Goal: Transaction & Acquisition: Purchase product/service

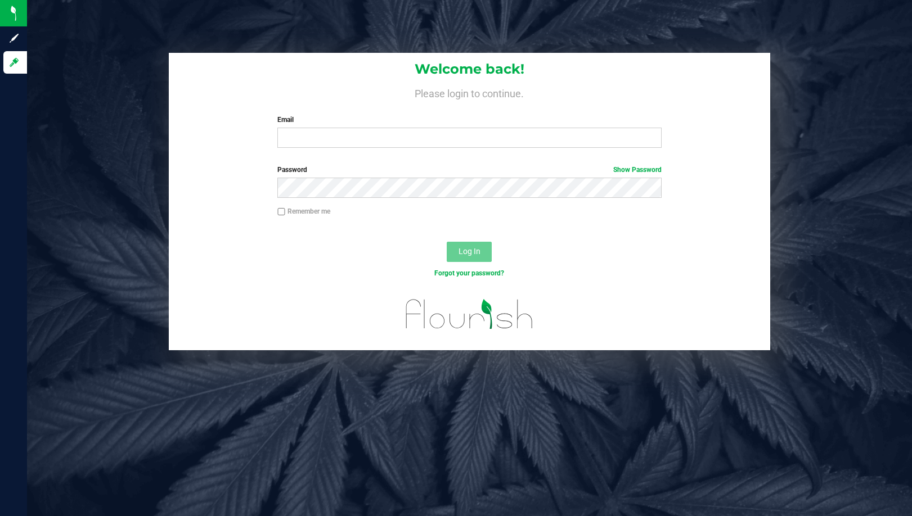
drag, startPoint x: 110, startPoint y: 165, endPoint x: 504, endPoint y: 150, distance: 393.9
click at [112, 165] on div "Welcome back! Please login to continue. Email Required Please format your email…" at bounding box center [469, 202] width 901 height 298
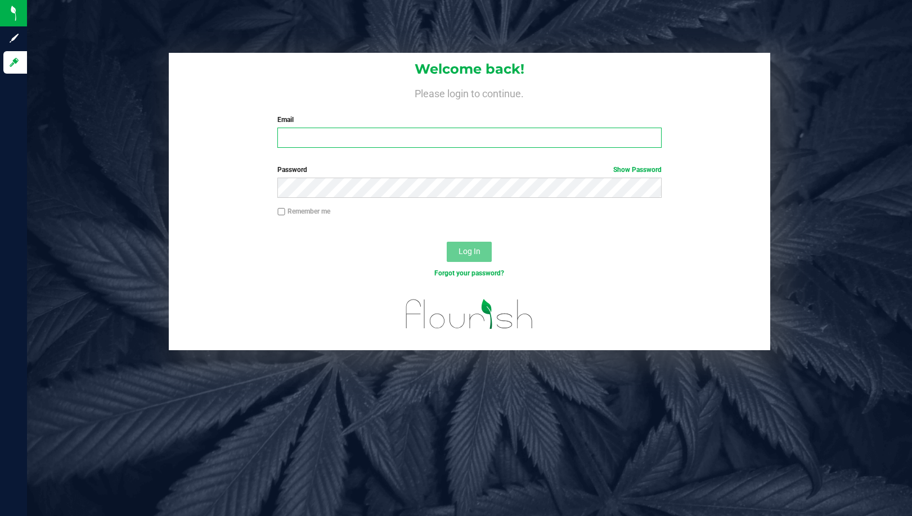
click at [478, 134] on input "Email" at bounding box center [469, 138] width 384 height 20
type input "[EMAIL_ADDRESS][DOMAIN_NAME]"
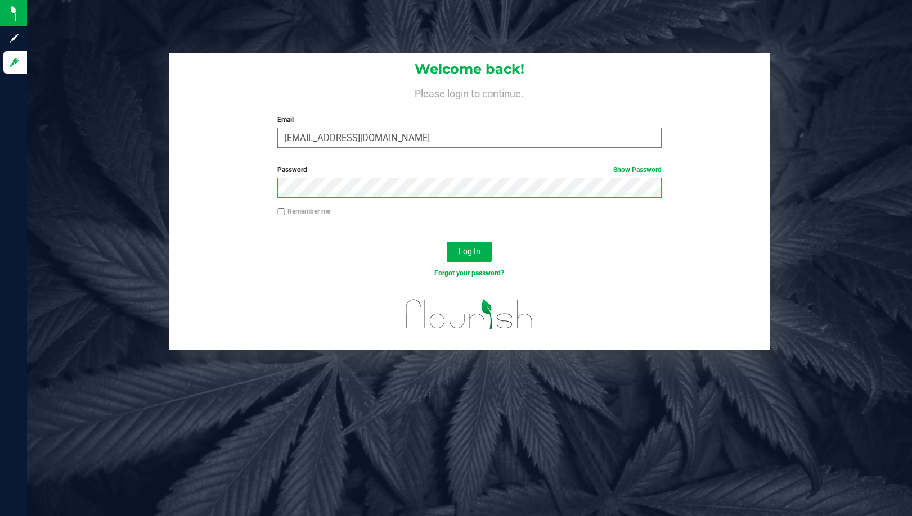
click at [447, 242] on button "Log In" at bounding box center [469, 252] width 45 height 20
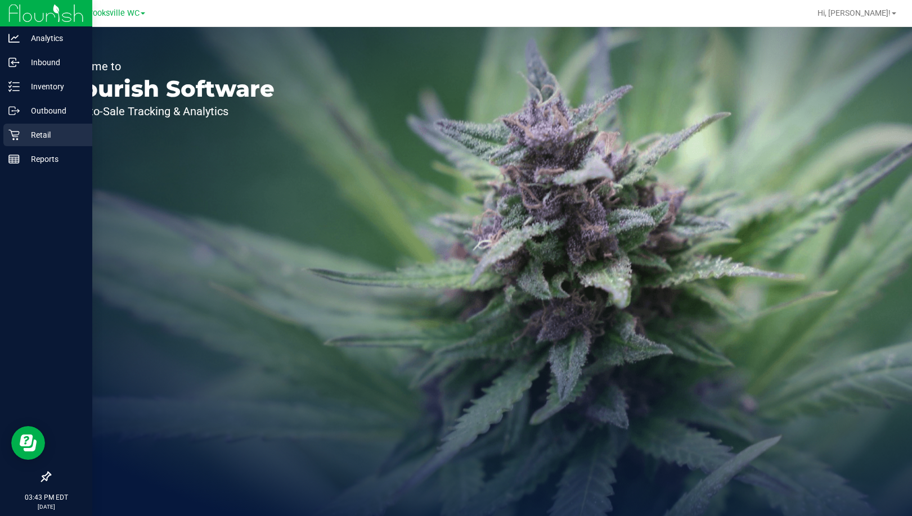
click at [11, 131] on icon at bounding box center [13, 135] width 11 height 11
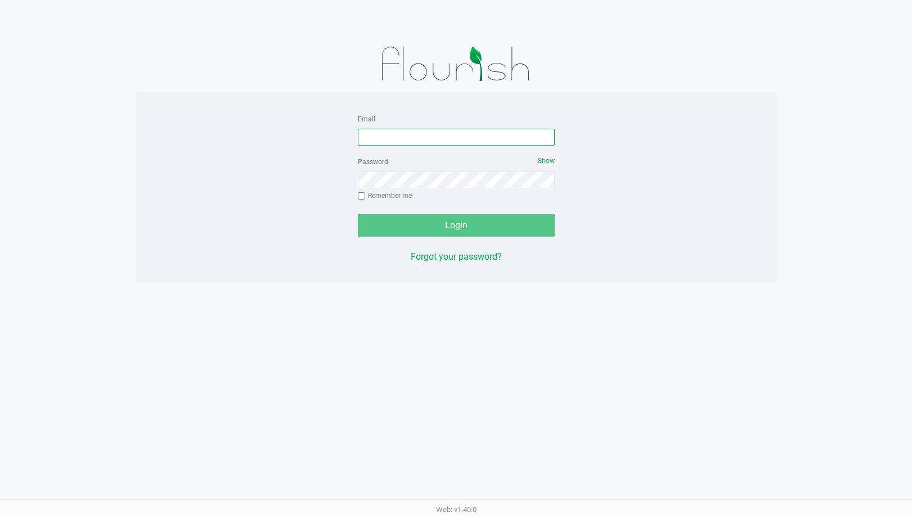
click at [367, 143] on input "Email" at bounding box center [456, 137] width 197 height 17
type input "[EMAIL_ADDRESS][DOMAIN_NAME]"
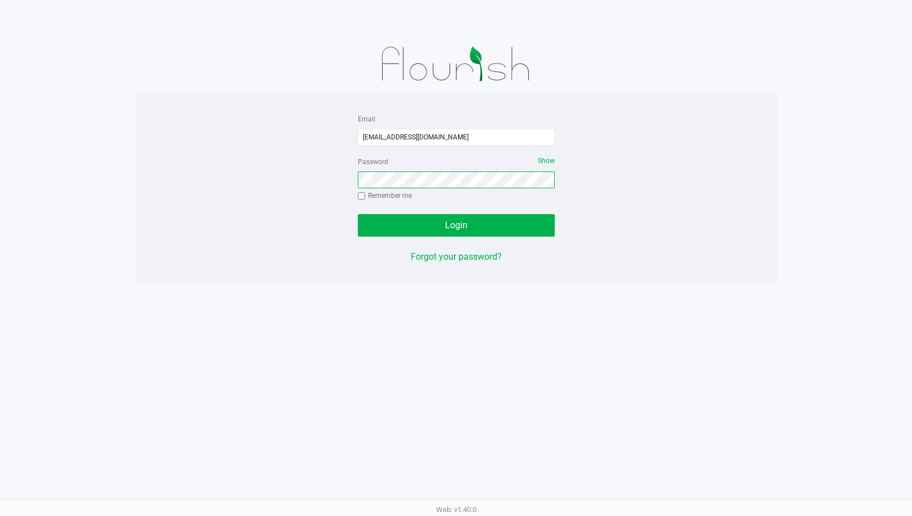
click at [358, 214] on button "Login" at bounding box center [456, 225] width 197 height 22
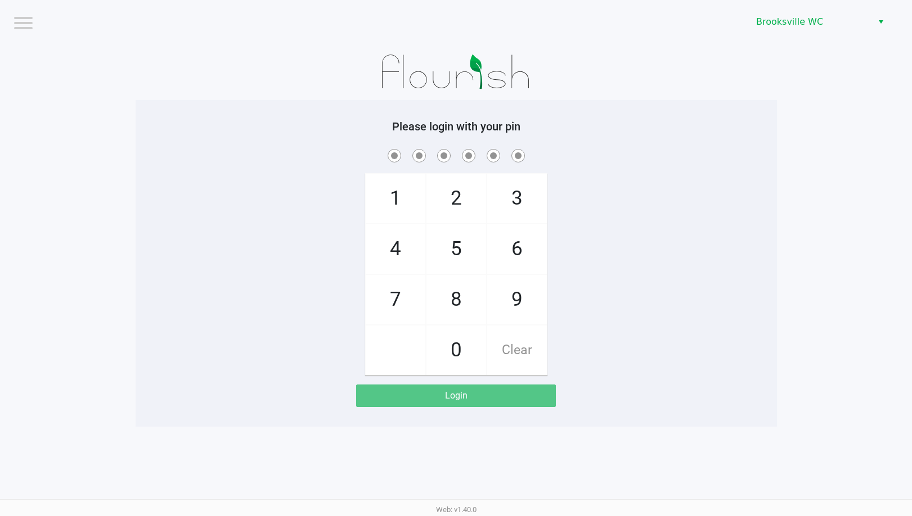
click at [165, 221] on div "1 4 7 2 5 8 0 3 6 9 Clear" at bounding box center [456, 261] width 641 height 229
checkbox input "true"
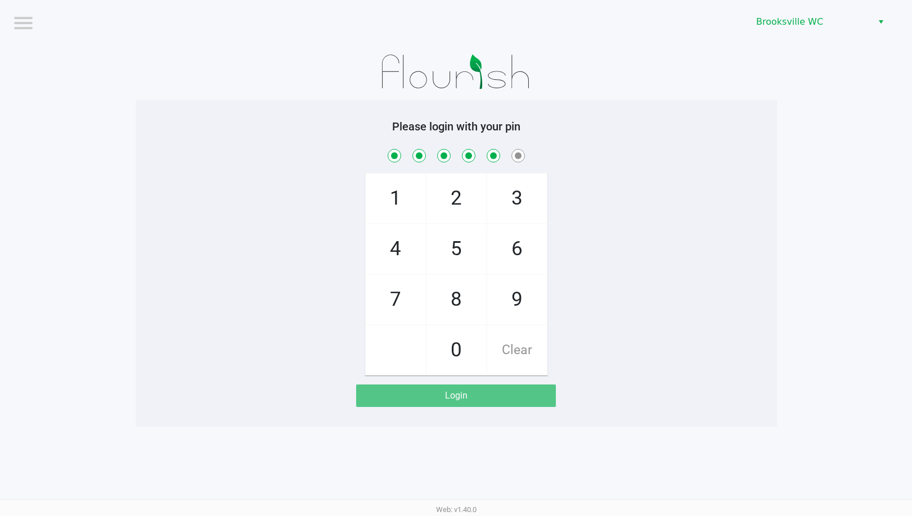
checkbox input "true"
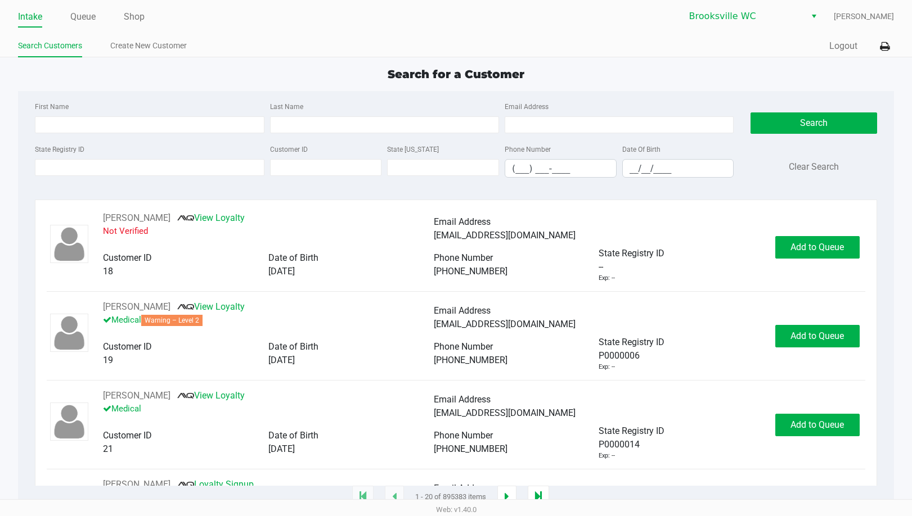
click at [804, 87] on div "Search for a Customer First Name Last Name Email Address State Registry ID Cust…" at bounding box center [455, 282] width 875 height 432
click at [827, 79] on div "Search for a Customer" at bounding box center [456, 74] width 892 height 17
drag, startPoint x: 784, startPoint y: 72, endPoint x: 206, endPoint y: 25, distance: 580.0
click at [774, 72] on div "Search for a Customer" at bounding box center [456, 74] width 892 height 17
click at [88, 20] on link "Queue" at bounding box center [82, 17] width 25 height 16
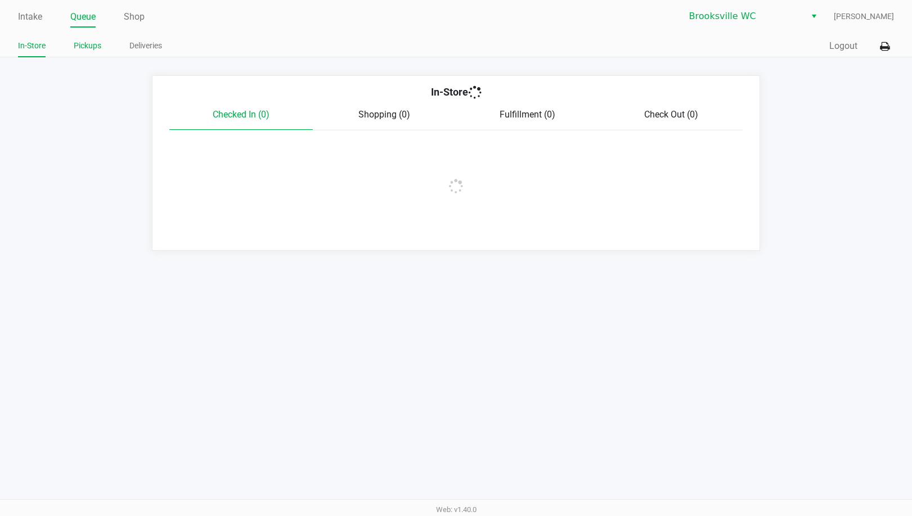
click at [85, 46] on link "Pickups" at bounding box center [88, 46] width 28 height 14
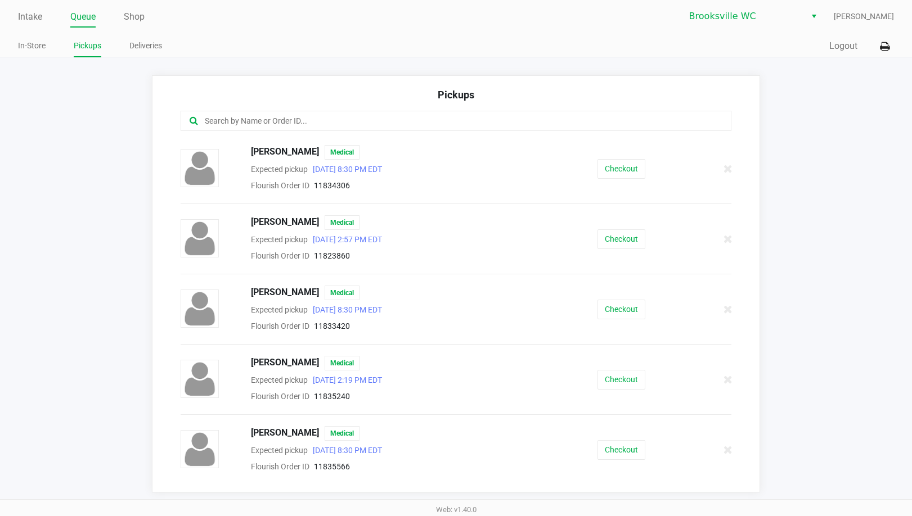
click at [280, 119] on input "text" at bounding box center [443, 121] width 479 height 13
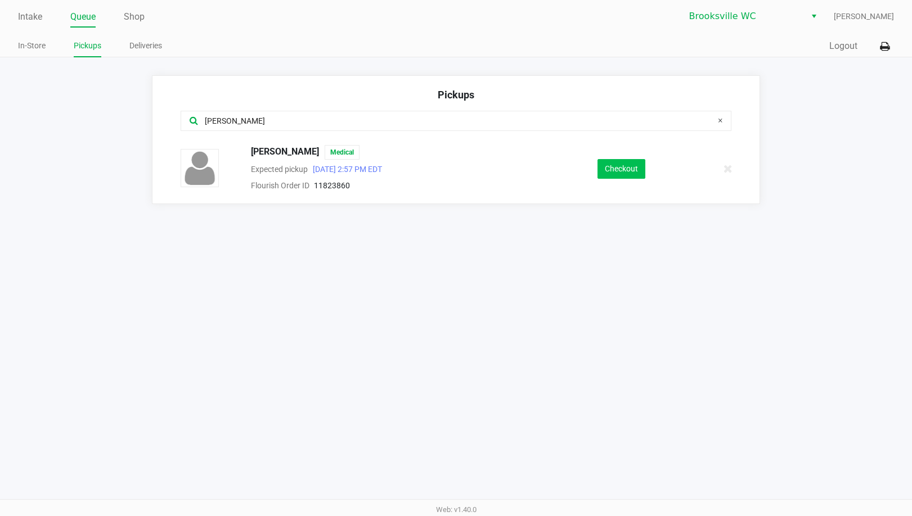
type input "amy"
click at [618, 168] on button "Checkout" at bounding box center [621, 169] width 48 height 20
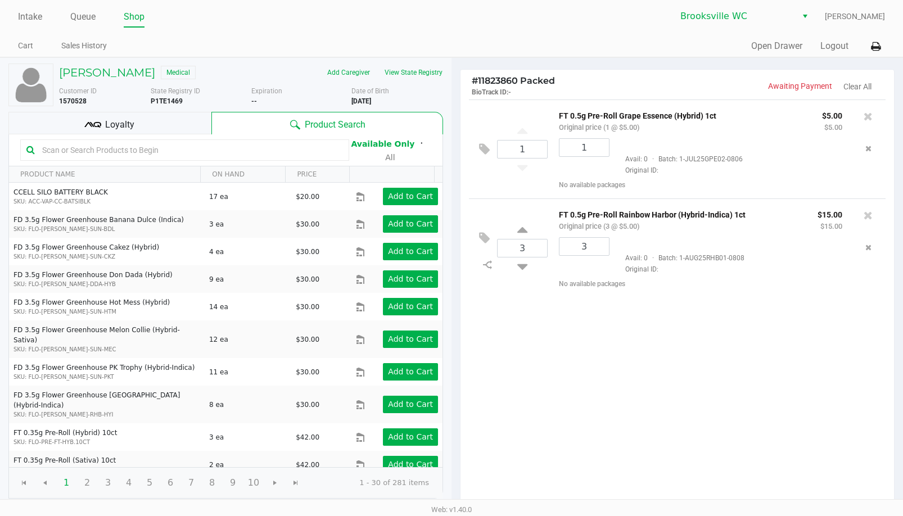
click at [672, 393] on div "1 FT 0.5g Pre-Roll Grape Essence (Hybrid) 1ct Original price (1 @ $5.00) $5.00 …" at bounding box center [678, 304] width 434 height 408
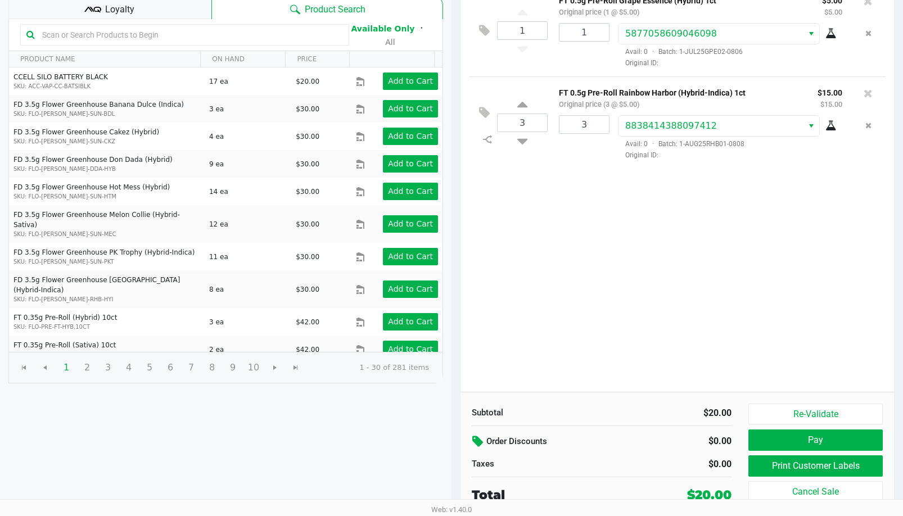
click at [476, 441] on icon at bounding box center [478, 441] width 13 height 13
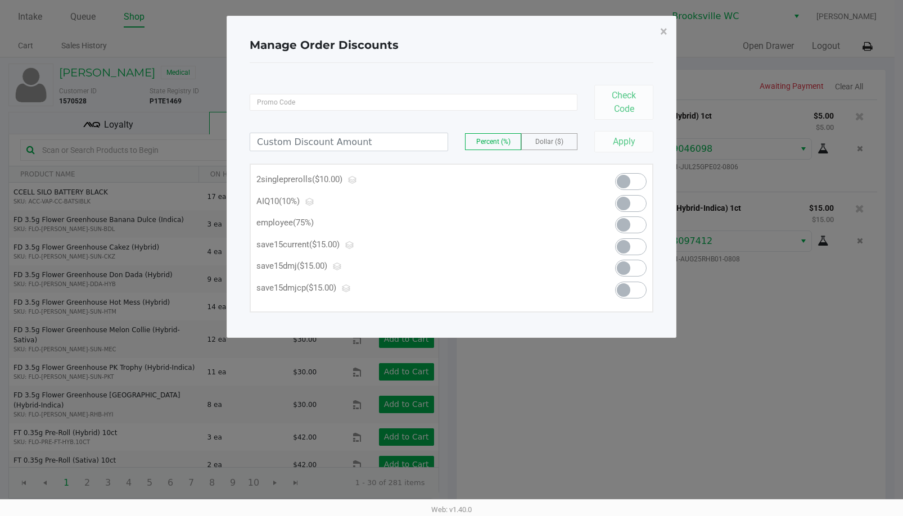
scroll to position [0, 0]
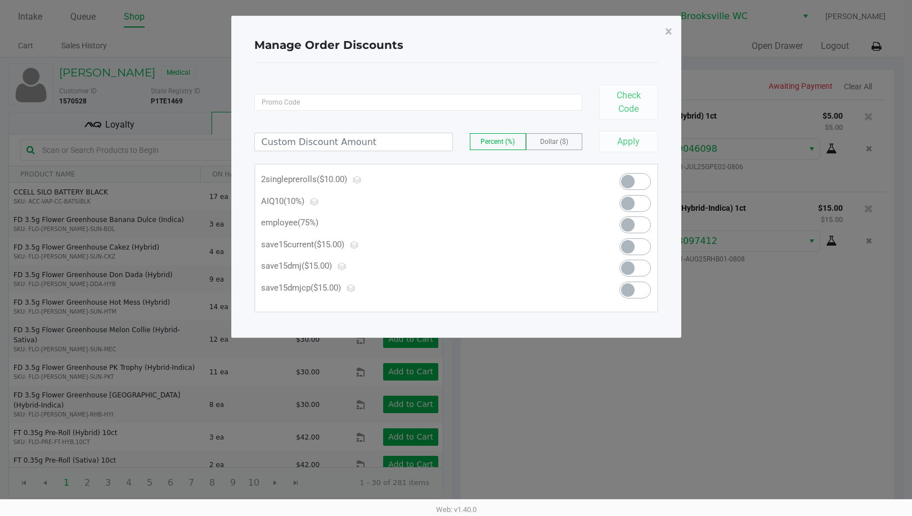
click at [632, 228] on span at bounding box center [627, 224] width 13 height 13
type input "75.00"
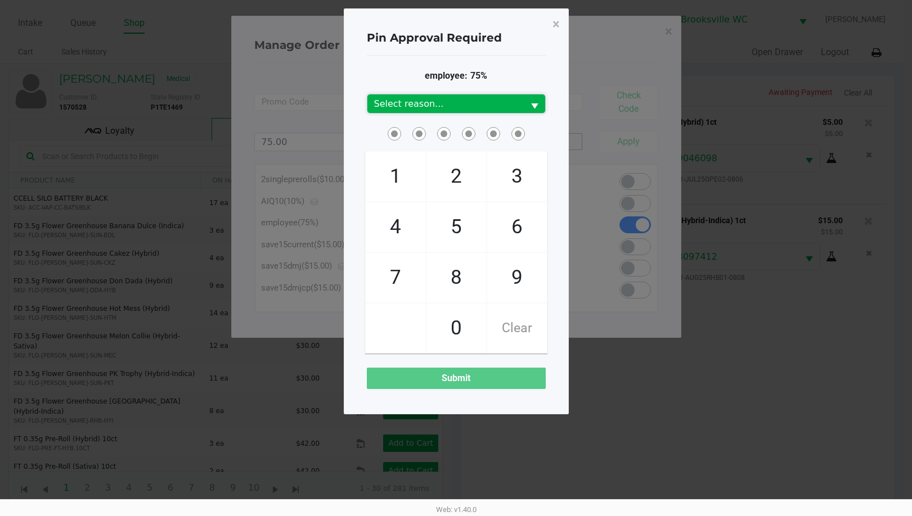
click at [469, 99] on span "Select reason..." at bounding box center [445, 103] width 143 height 13
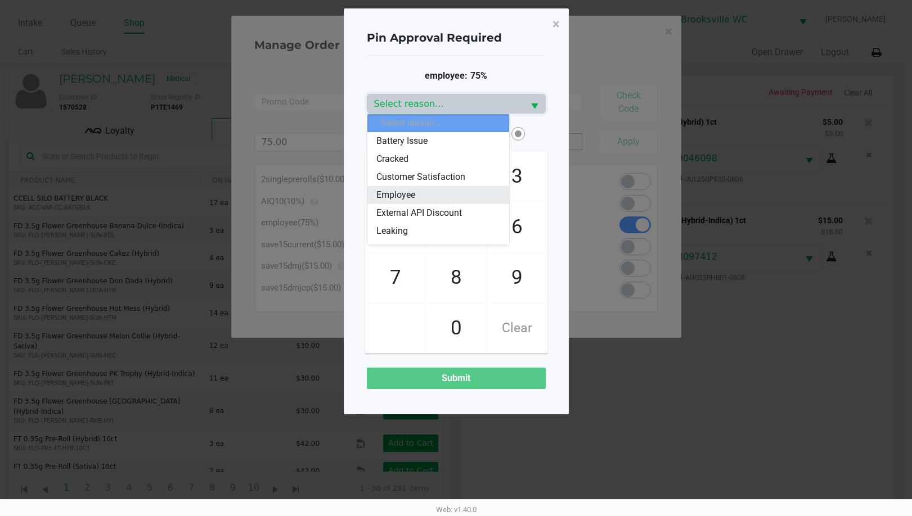
click at [407, 199] on span "Employee" at bounding box center [395, 194] width 39 height 13
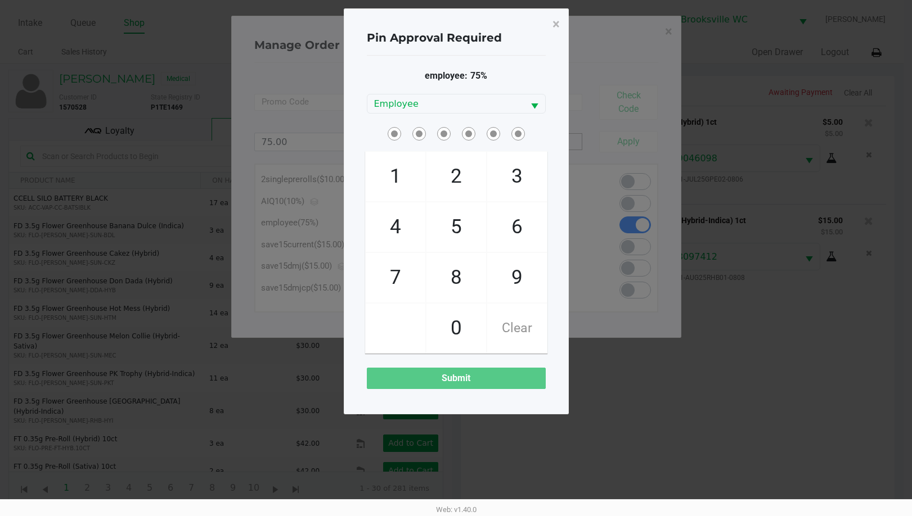
click at [440, 69] on div "employee: 75% Employee 1 4 7 2 5 8 0 3 6 9 Clear Submit" at bounding box center [456, 229] width 179 height 347
checkbox input "true"
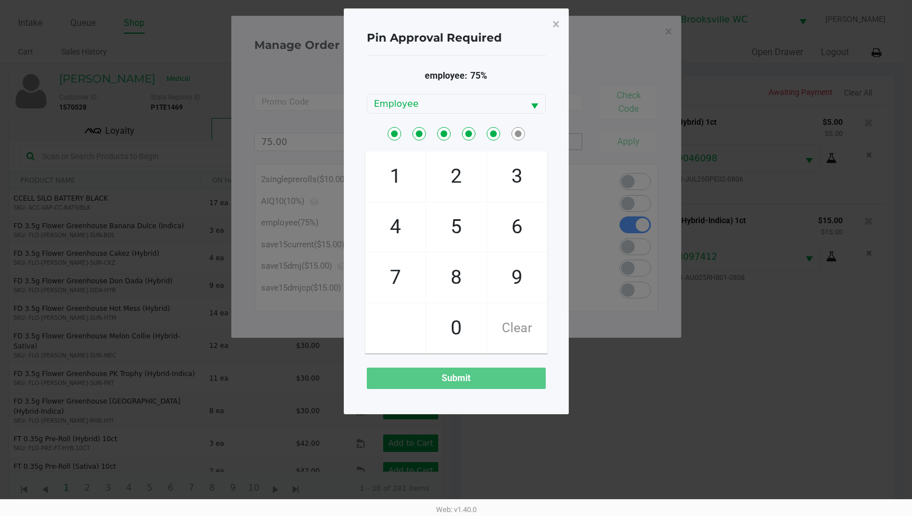
checkbox input "true"
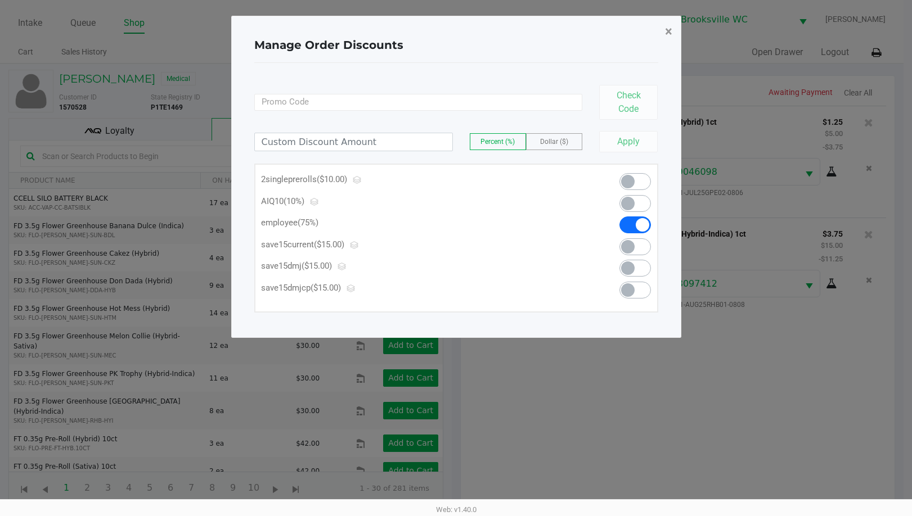
click at [669, 30] on span "×" at bounding box center [668, 32] width 7 height 16
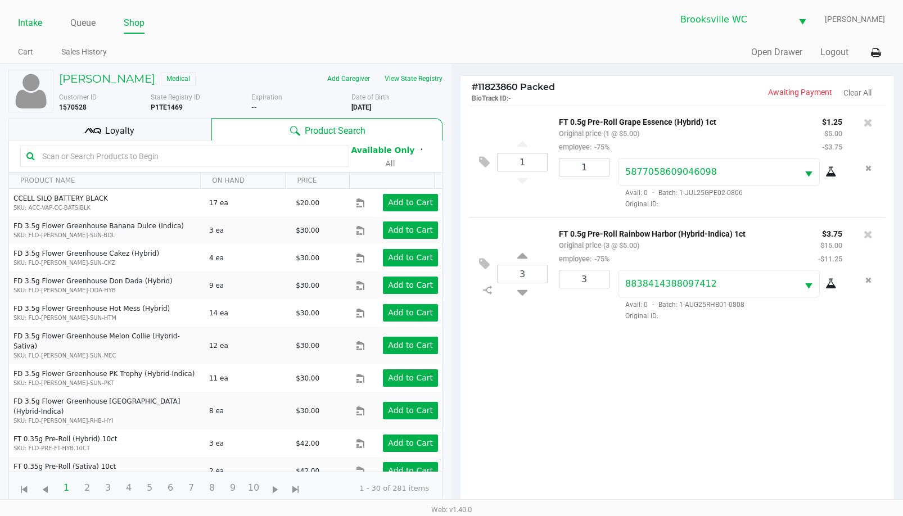
click at [27, 25] on link "Intake" at bounding box center [30, 23] width 24 height 16
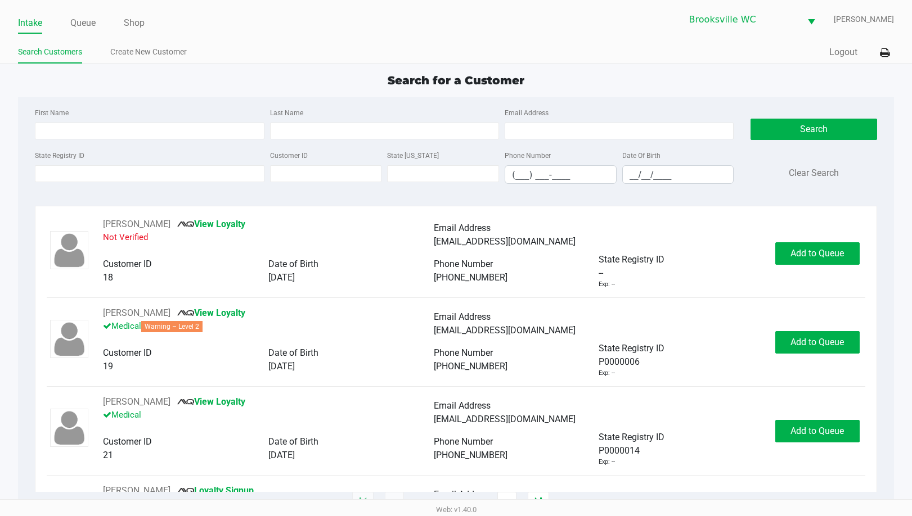
click at [790, 88] on div "Search for a Customer" at bounding box center [456, 80] width 892 height 17
click at [800, 89] on div "Search for a Customer First Name Last Name Email Address State Registry ID Cust…" at bounding box center [455, 288] width 875 height 432
click at [577, 74] on div "Search for a Customer" at bounding box center [456, 80] width 892 height 17
type input "PHYLLIS"
type input "GOODSON"
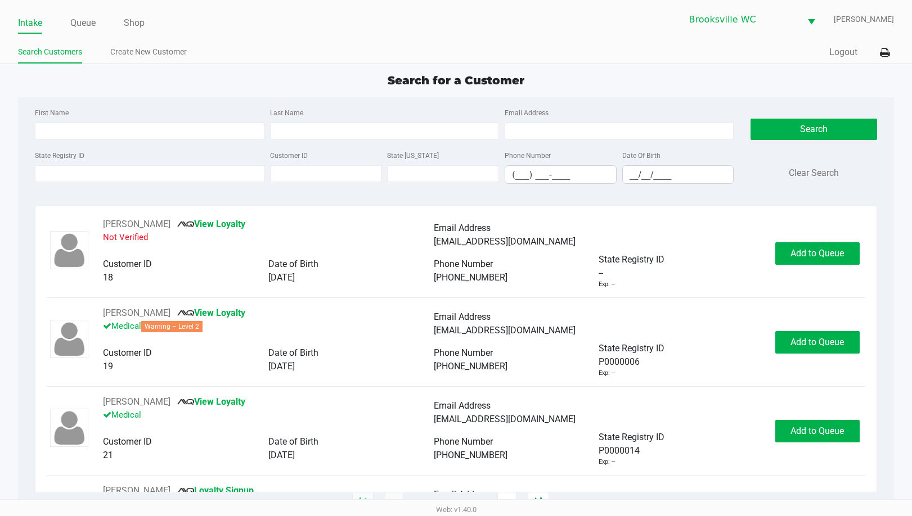
type input "06/17/1969"
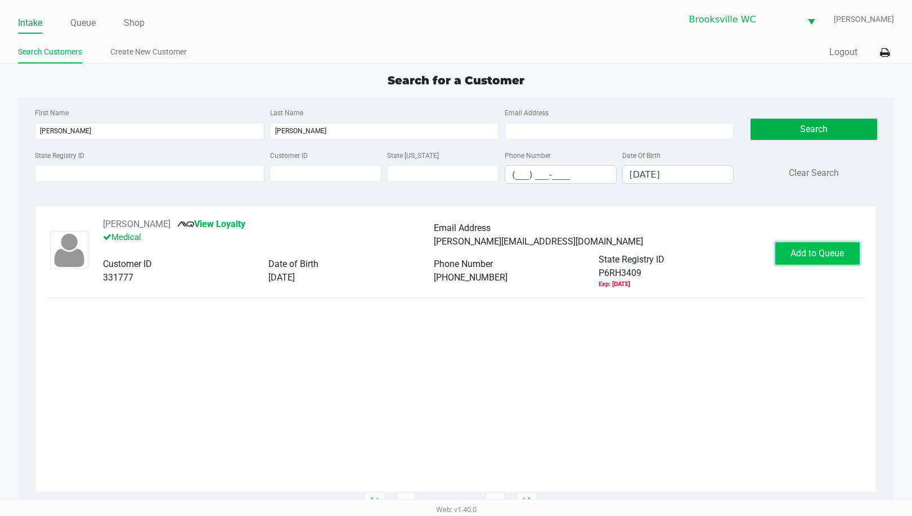
click at [811, 257] on span "Add to Queue" at bounding box center [816, 253] width 53 height 11
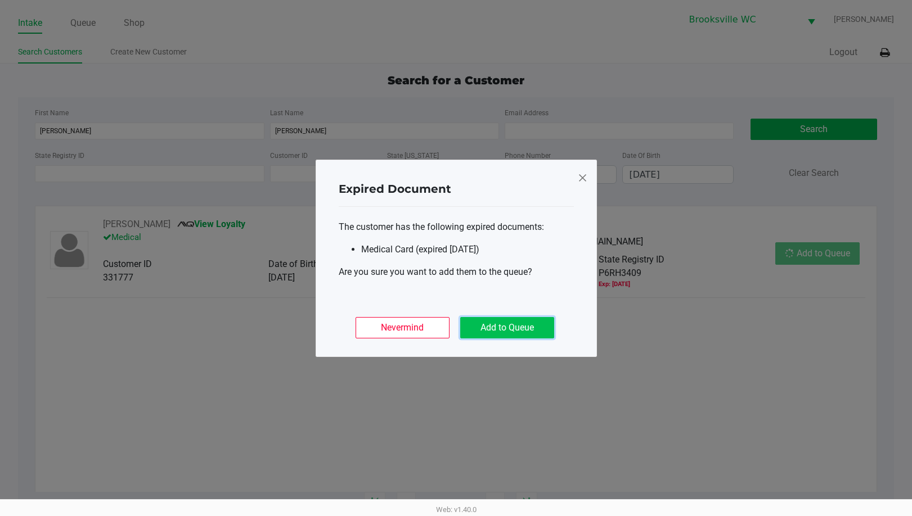
click at [495, 338] on button "Add to Queue" at bounding box center [507, 327] width 94 height 21
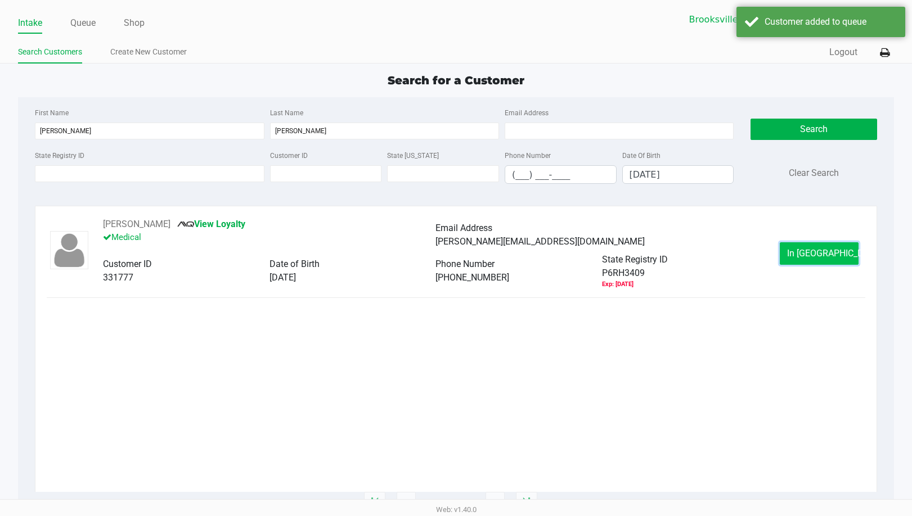
click at [831, 256] on span "In Queue" at bounding box center [834, 253] width 94 height 11
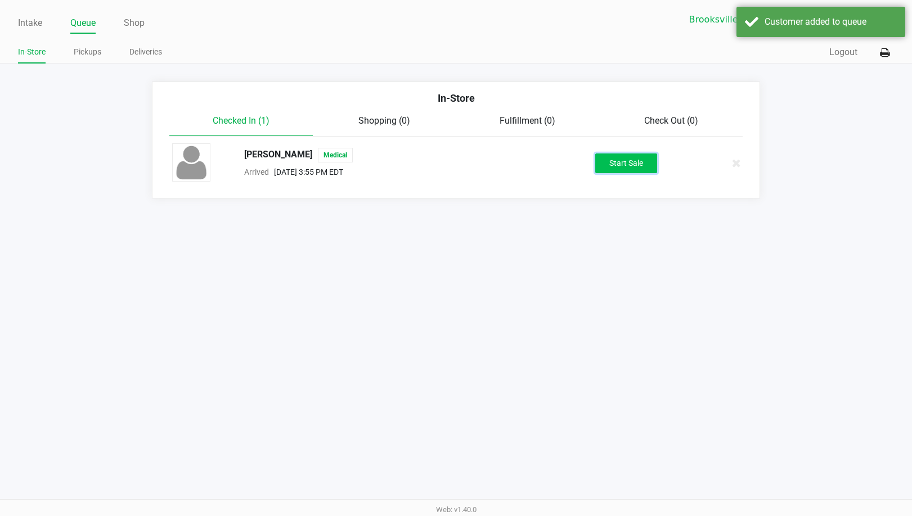
click at [648, 157] on button "Start Sale" at bounding box center [626, 164] width 62 height 20
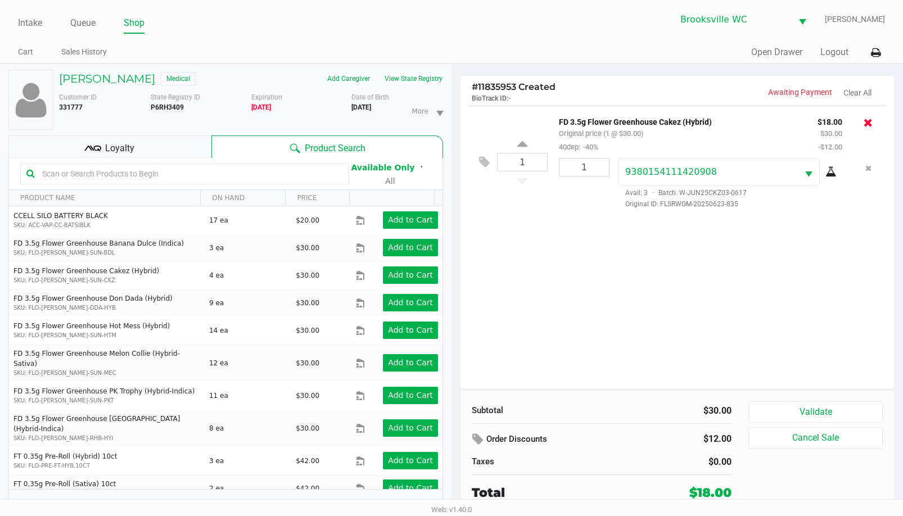
click at [868, 125] on icon at bounding box center [868, 122] width 9 height 11
click at [682, 333] on div "1 FT 3.5g Cannabis Flower Fried Ice Cream (Hybrid) Original price (1 @ $50.00) …" at bounding box center [678, 248] width 434 height 284
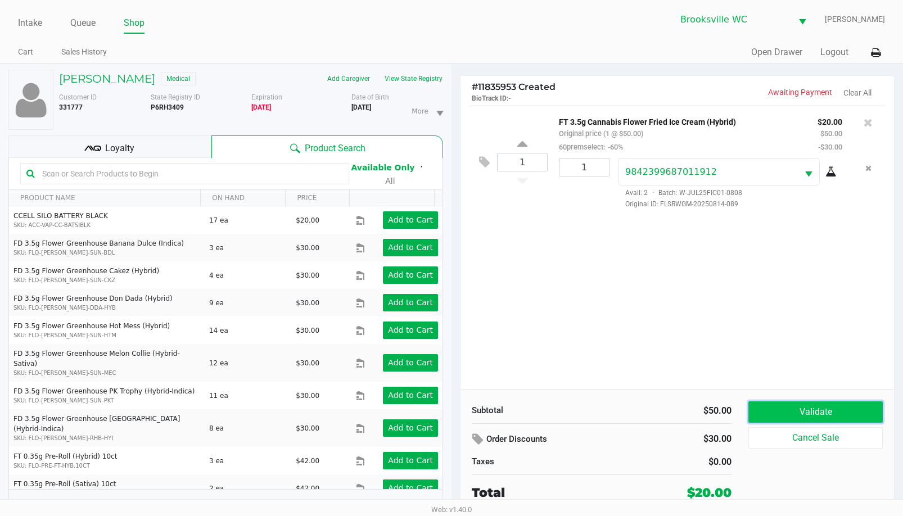
click at [771, 404] on button "Validate" at bounding box center [816, 412] width 134 height 21
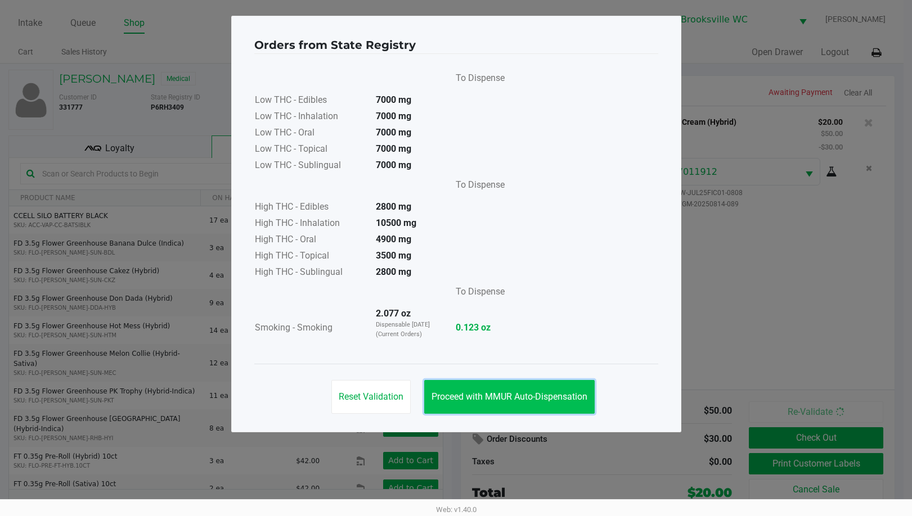
click at [515, 404] on button "Proceed with MMUR Auto-Dispensation" at bounding box center [509, 397] width 170 height 34
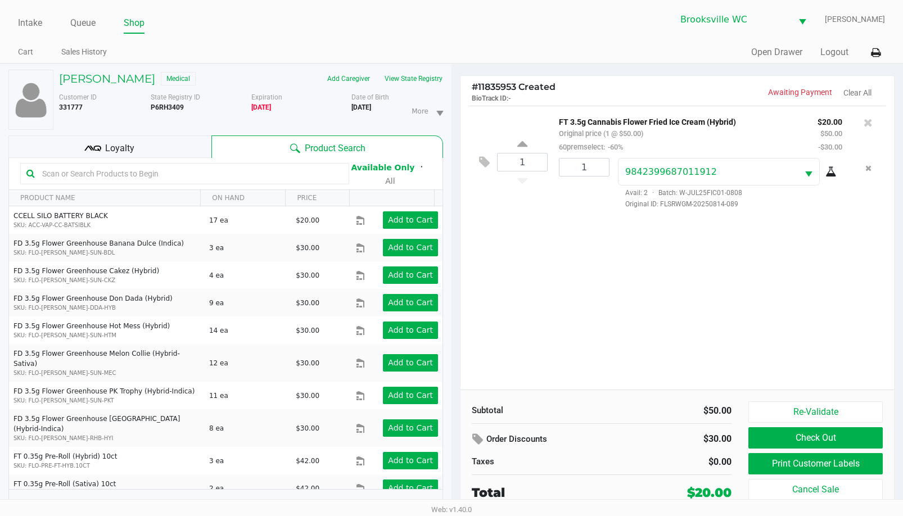
click at [585, 330] on div "To Dispense Low THC - Edibles 7000 mg Low THC - Inhalation 7000 mg Low THC - Or…" at bounding box center [452, 181] width 404 height 310
click at [802, 440] on button "Check Out" at bounding box center [816, 437] width 134 height 21
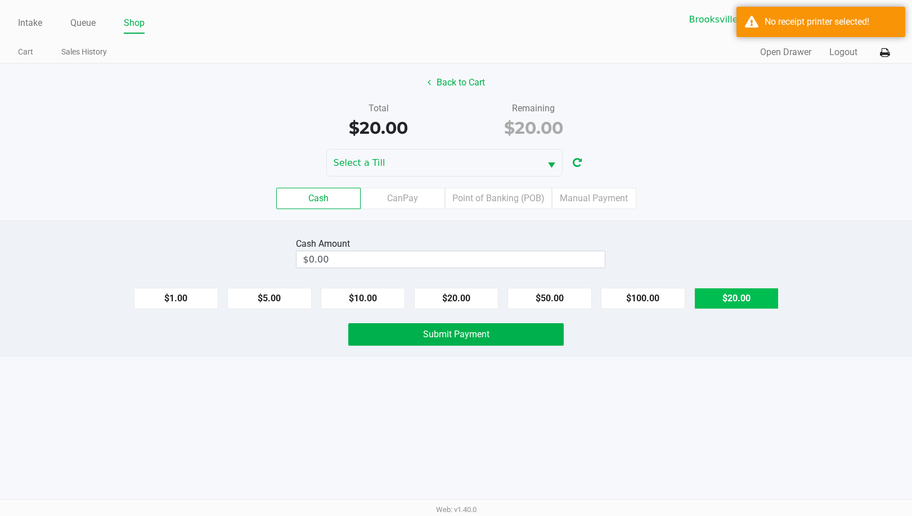
click at [736, 300] on button "$20.00" at bounding box center [736, 298] width 84 height 21
type input "$20.00"
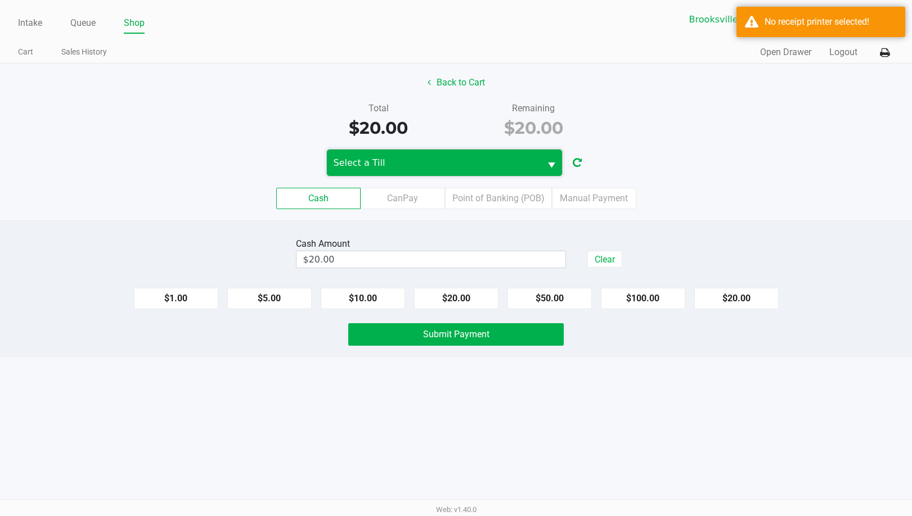
click at [449, 166] on span "Select a Till" at bounding box center [433, 162] width 200 height 13
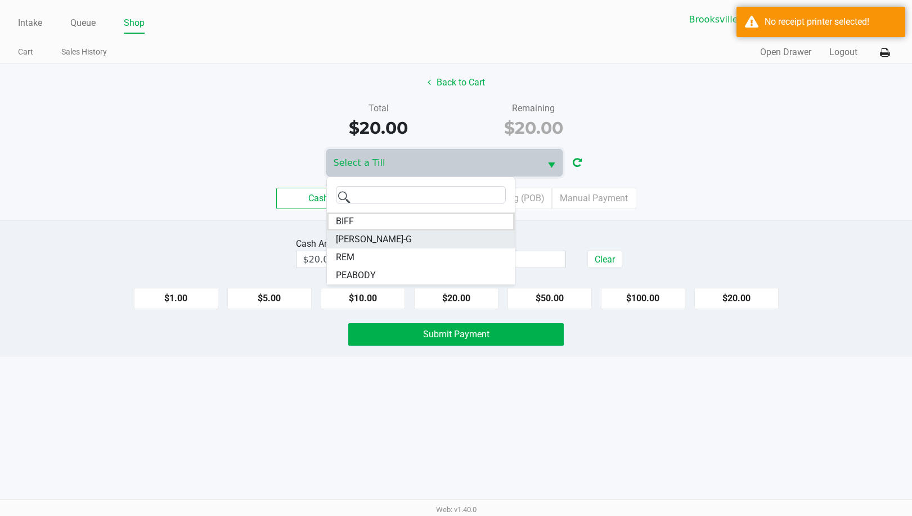
click at [353, 243] on span "BECKY-G" at bounding box center [374, 239] width 76 height 13
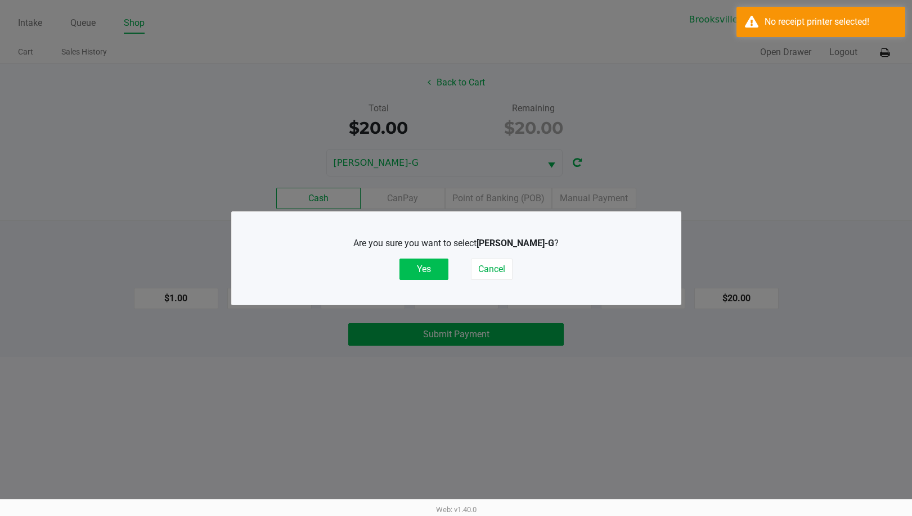
click at [430, 266] on button "Yes" at bounding box center [423, 269] width 49 height 21
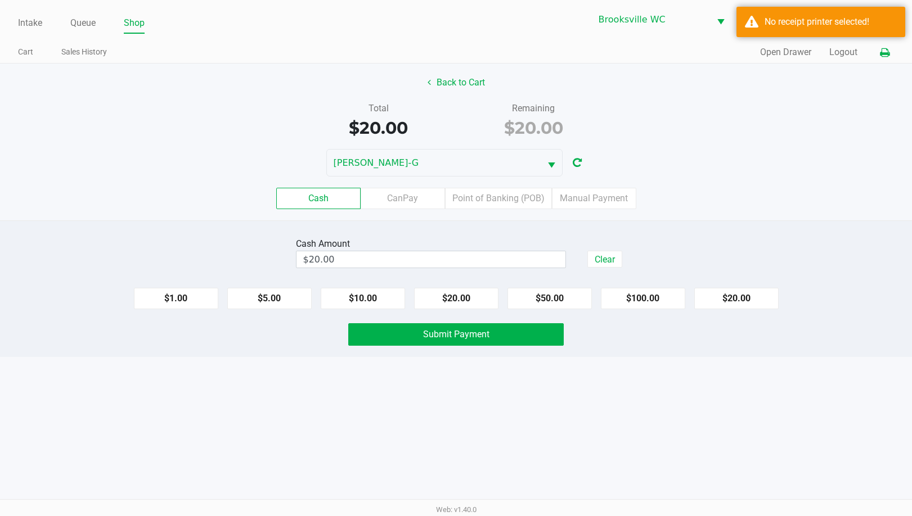
click at [880, 49] on icon at bounding box center [885, 53] width 10 height 8
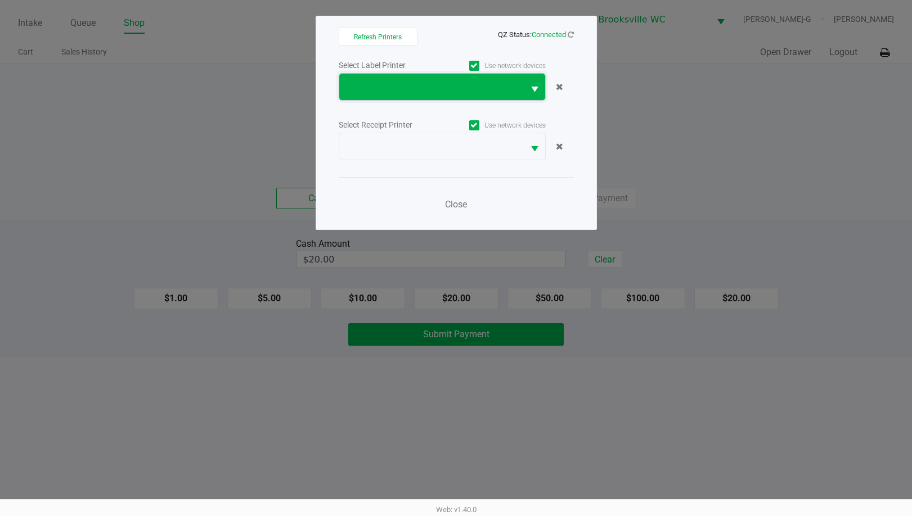
click at [386, 83] on span at bounding box center [431, 86] width 171 height 13
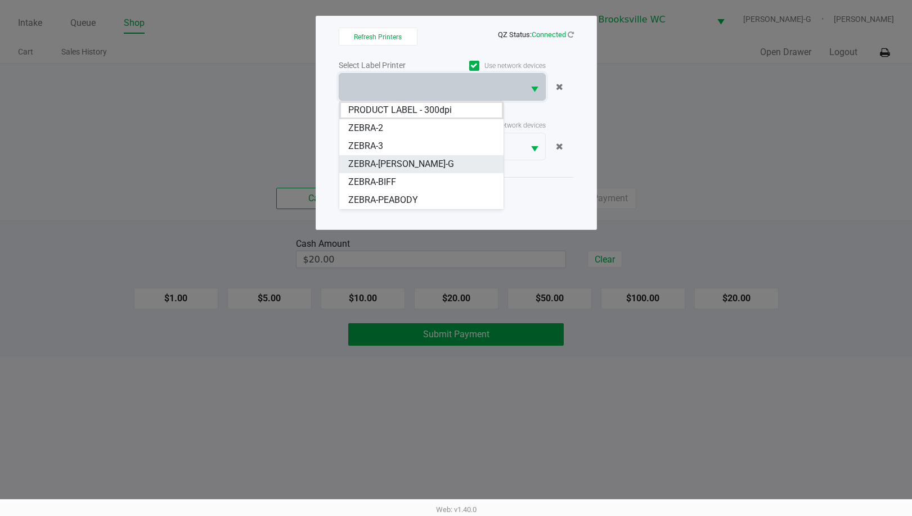
click at [390, 165] on span "ZEBRA-BECKY-G" at bounding box center [401, 163] width 106 height 13
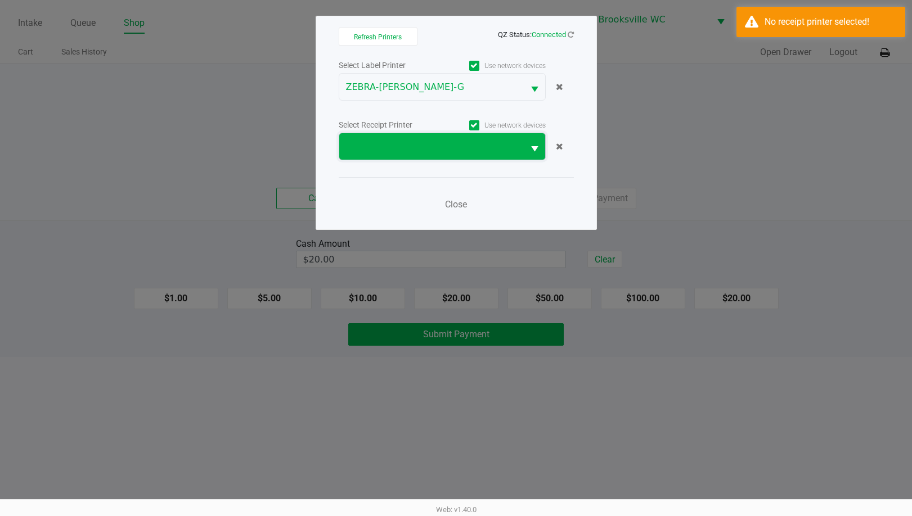
click at [389, 147] on span at bounding box center [431, 146] width 171 height 13
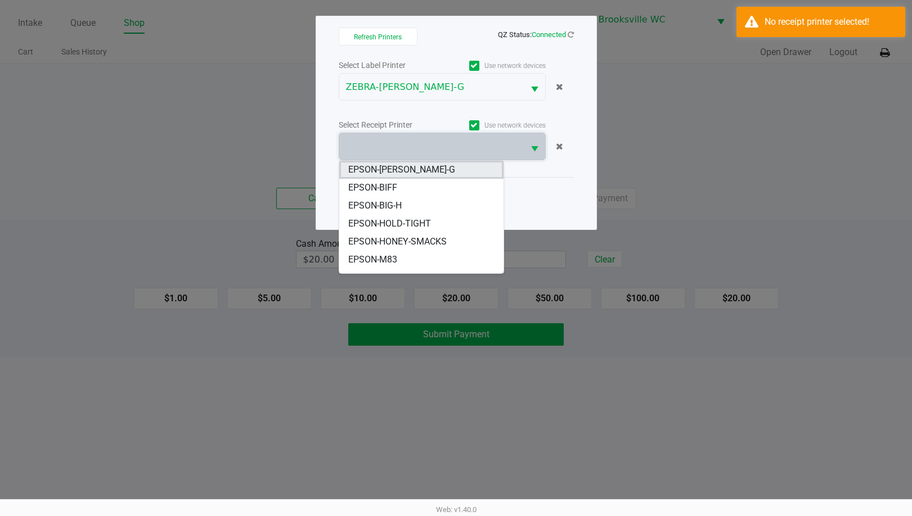
click at [386, 173] on span "EPSON-BECKY-G" at bounding box center [401, 169] width 107 height 13
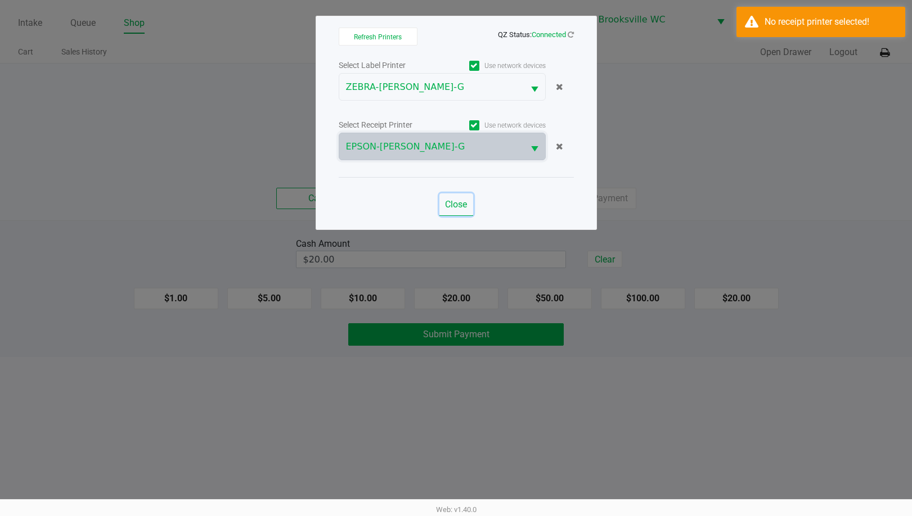
click at [456, 211] on button "Close" at bounding box center [456, 204] width 34 height 22
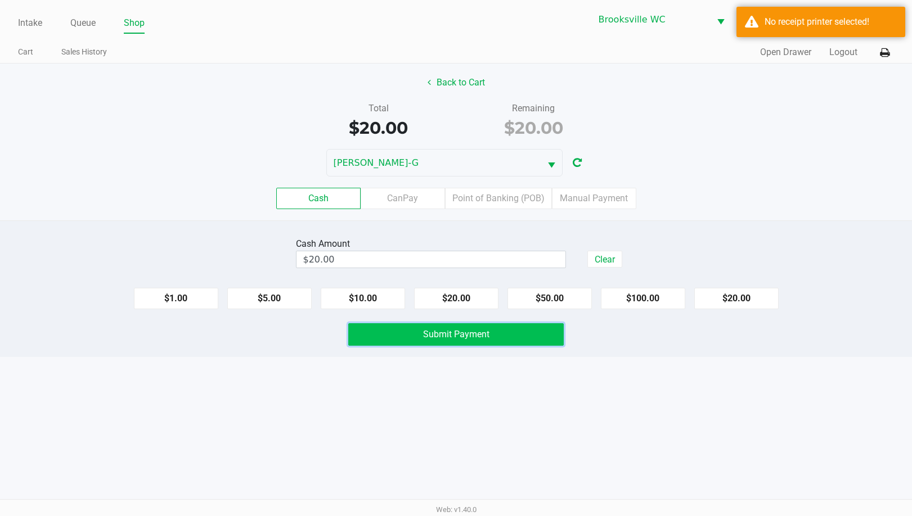
click at [491, 336] on button "Submit Payment" at bounding box center [455, 334] width 215 height 22
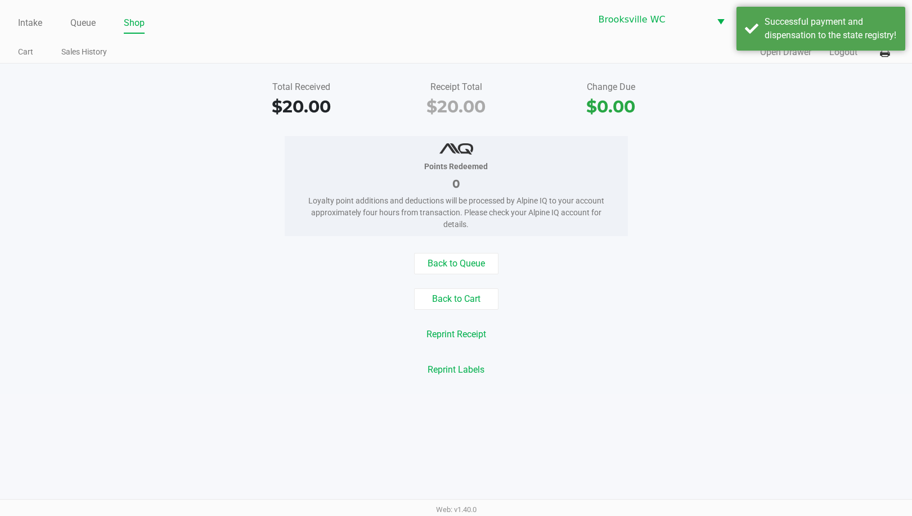
click at [484, 285] on div "Back to Queue Back to Cart Reprint Receipt Reprint Labels" at bounding box center [456, 317] width 928 height 128
click at [483, 306] on button "Back to Cart" at bounding box center [456, 298] width 84 height 21
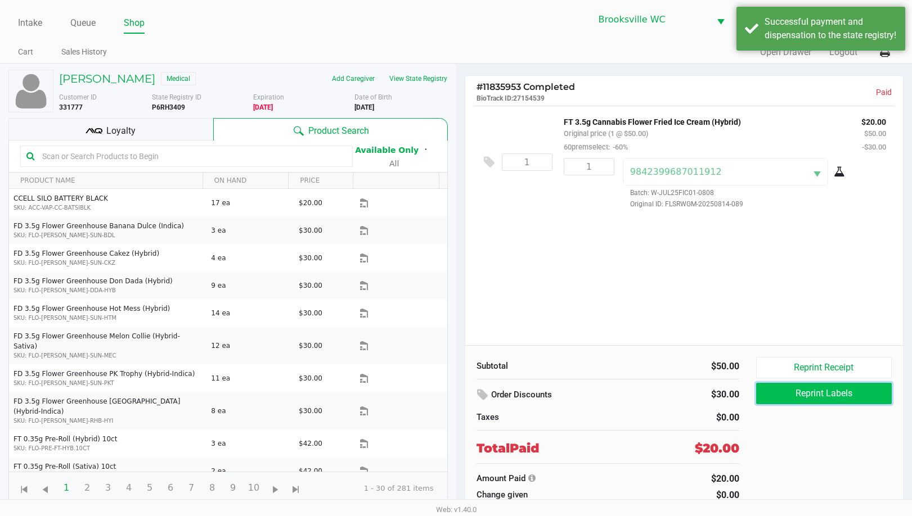
click at [808, 393] on button "Reprint Labels" at bounding box center [824, 393] width 136 height 21
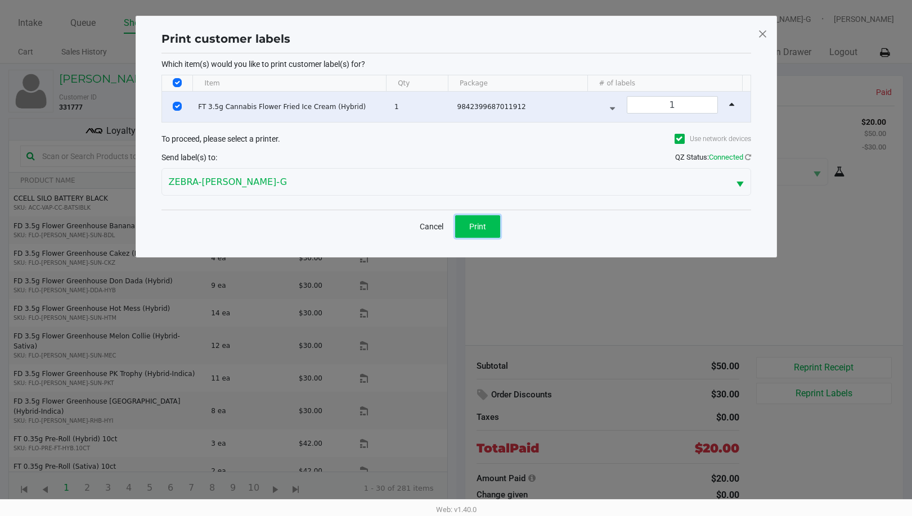
click at [470, 233] on button "Print" at bounding box center [477, 226] width 45 height 22
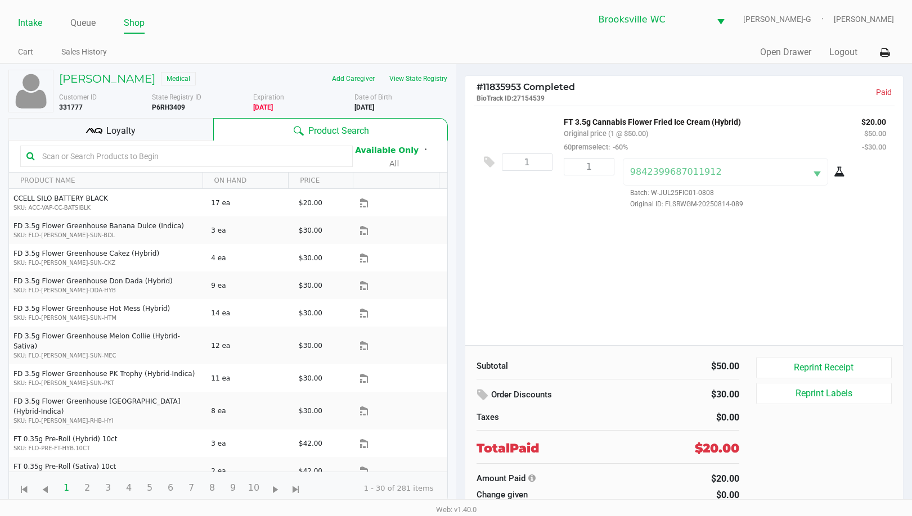
click at [38, 21] on link "Intake" at bounding box center [30, 23] width 24 height 16
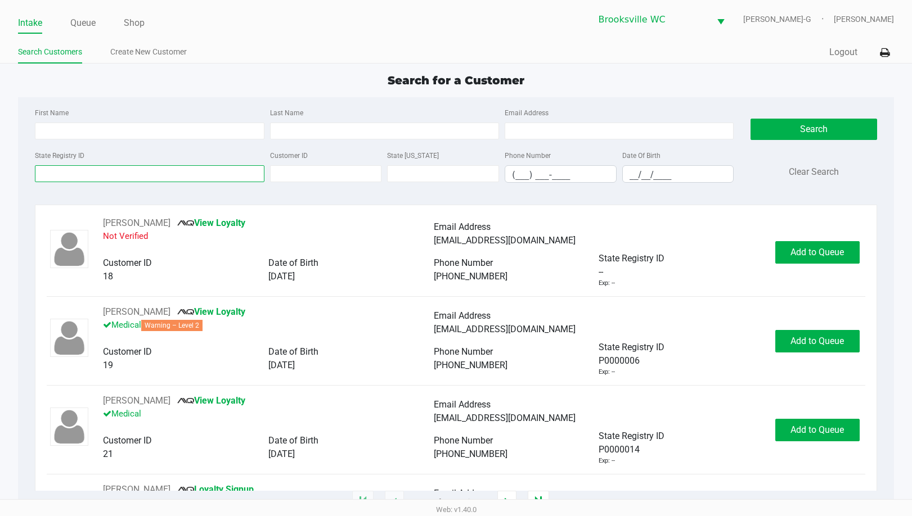
click at [120, 167] on input "State Registry ID" at bounding box center [149, 173] width 229 height 17
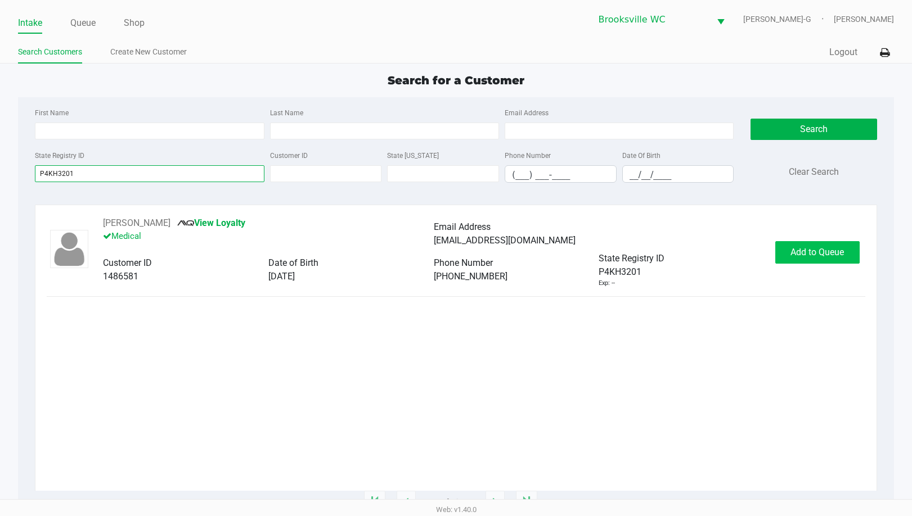
type input "P4KH3201"
click at [804, 247] on span "Add to Queue" at bounding box center [816, 252] width 53 height 11
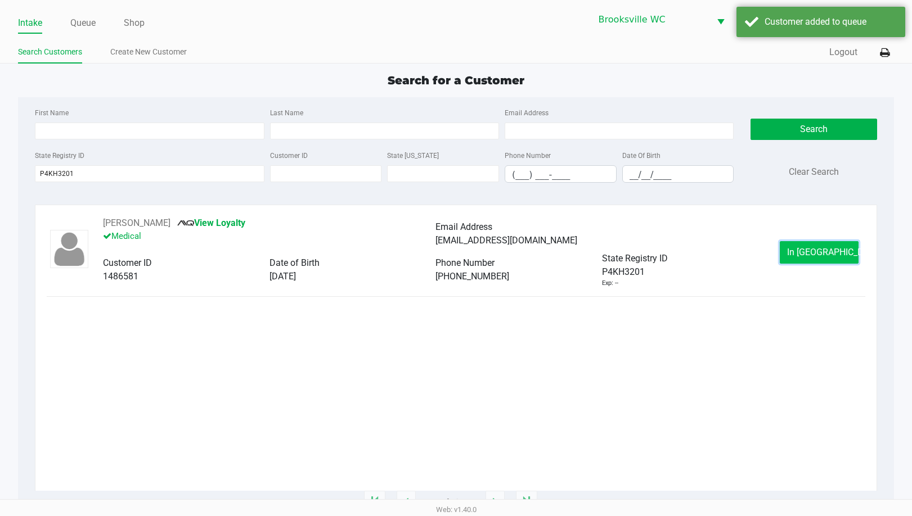
click at [822, 252] on span "In Queue" at bounding box center [834, 252] width 94 height 11
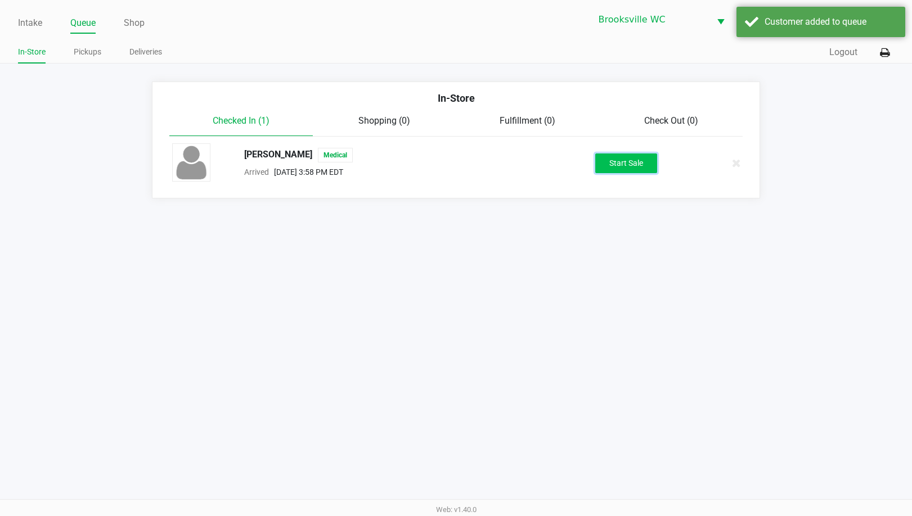
click at [633, 168] on button "Start Sale" at bounding box center [626, 164] width 62 height 20
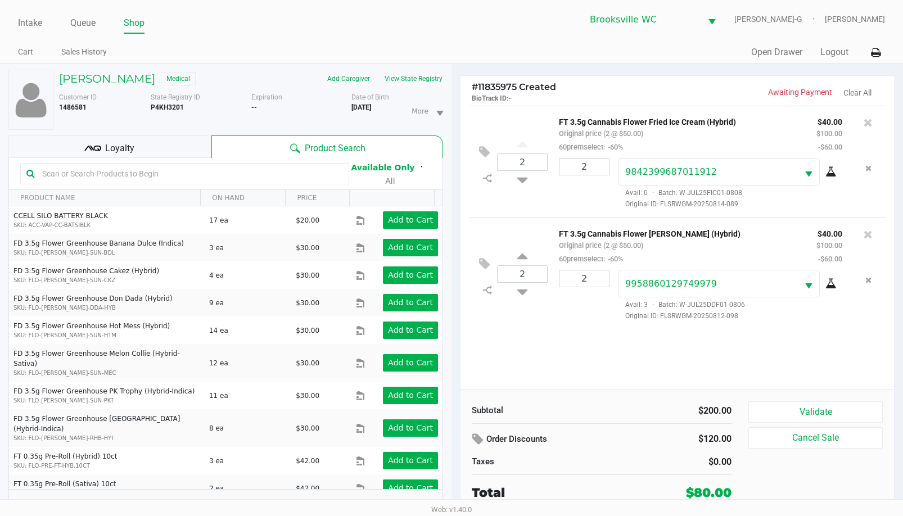
click at [149, 145] on div "Loyalty" at bounding box center [109, 147] width 203 height 22
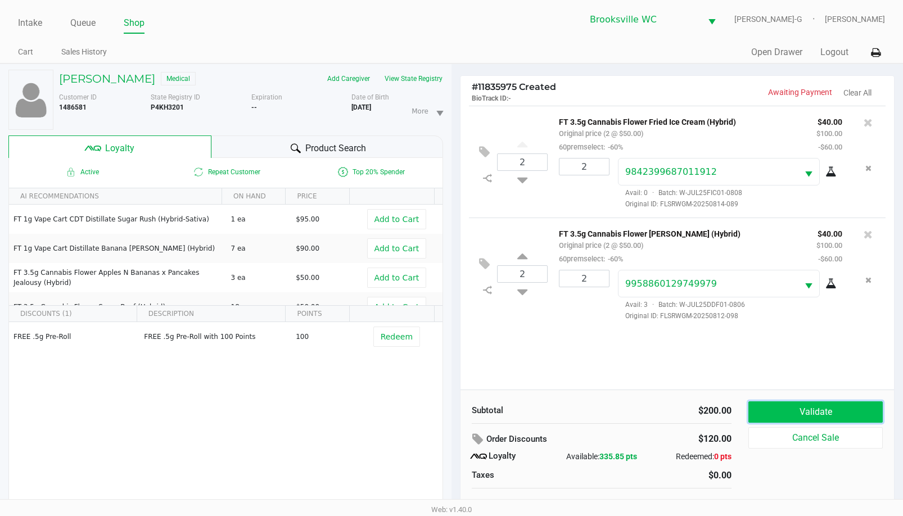
click at [829, 421] on button "Validate" at bounding box center [816, 412] width 134 height 21
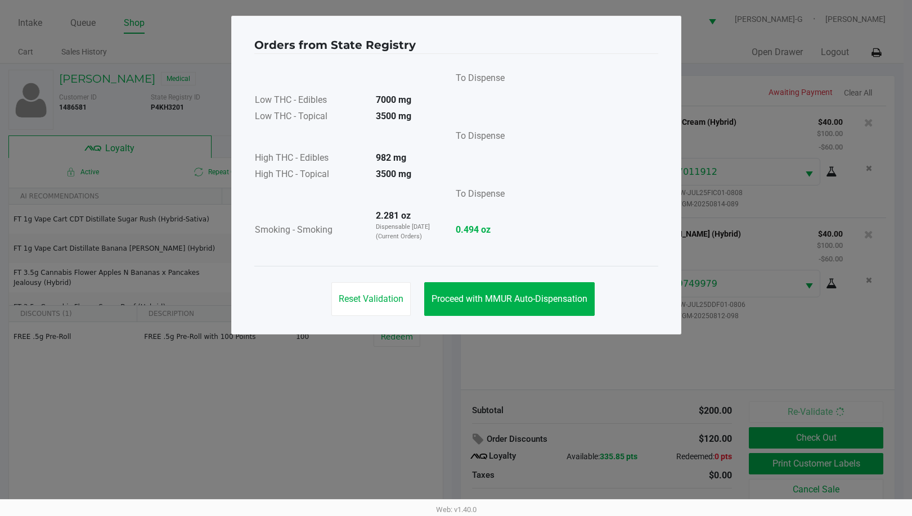
click at [484, 318] on div "Reset Validation Proceed with MMUR Auto-Dispensation" at bounding box center [456, 294] width 404 height 57
click at [478, 305] on button "Proceed with MMUR Auto-Dispensation" at bounding box center [509, 299] width 170 height 34
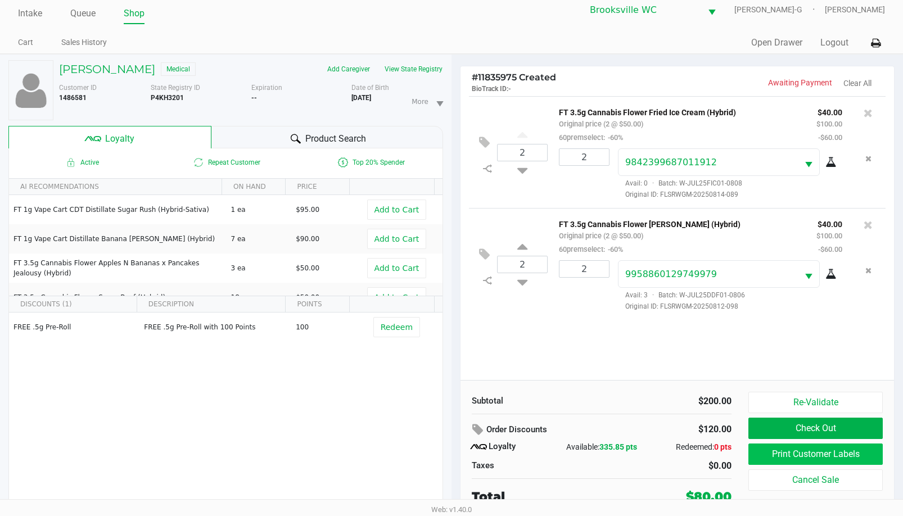
scroll to position [12, 0]
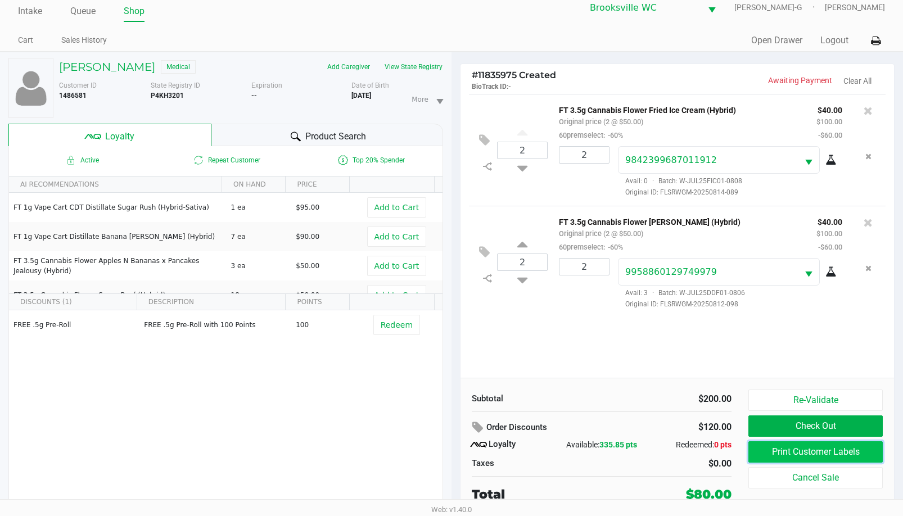
click at [769, 455] on button "Print Customer Labels" at bounding box center [816, 451] width 134 height 21
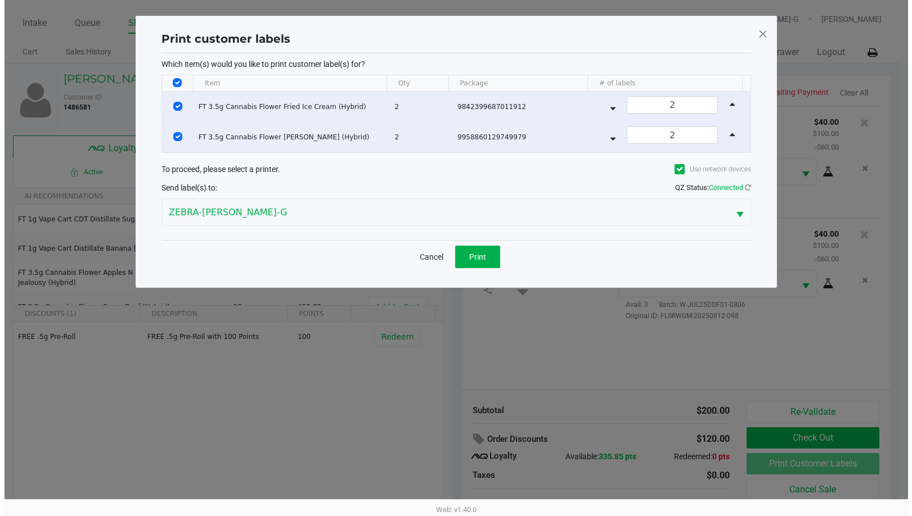
scroll to position [0, 0]
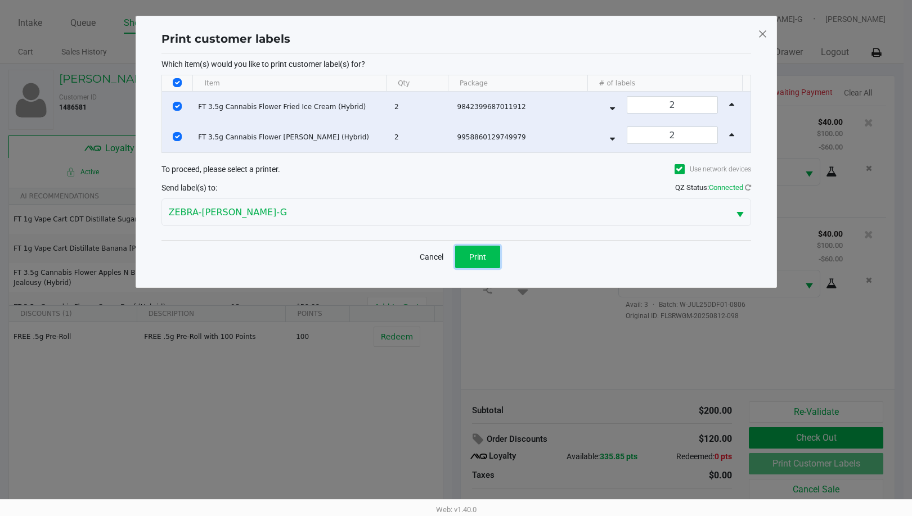
click at [480, 263] on button "Print" at bounding box center [477, 257] width 45 height 22
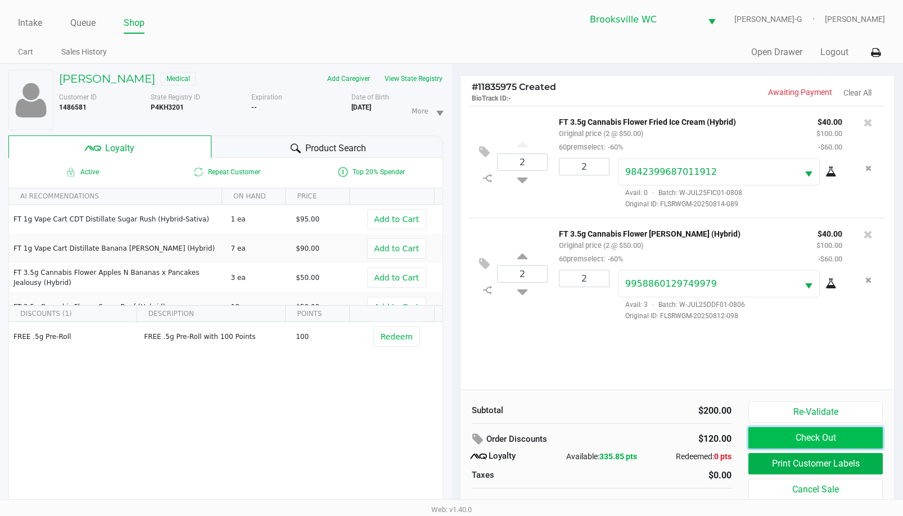
click at [768, 436] on button "Check Out" at bounding box center [816, 437] width 134 height 21
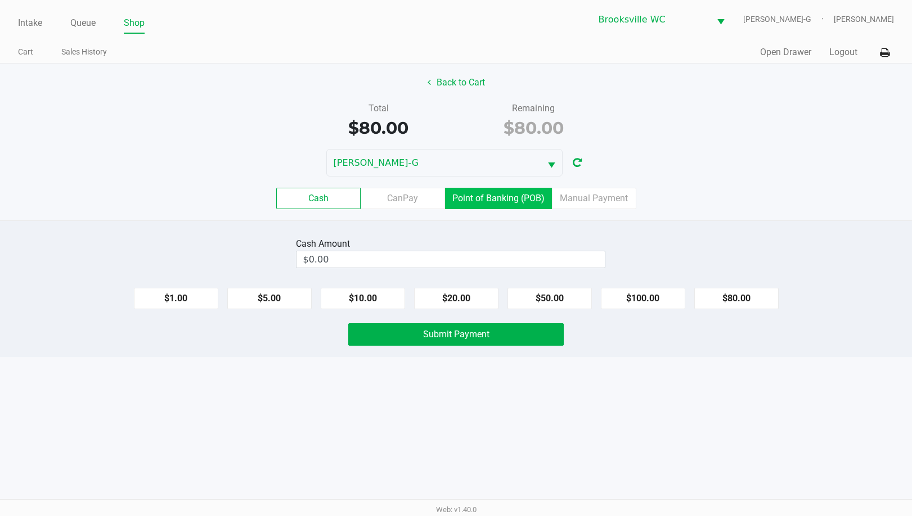
click at [493, 202] on label "Point of Banking (POB)" at bounding box center [498, 198] width 107 height 21
click at [0, 0] on 7 "Point of Banking (POB)" at bounding box center [0, 0] width 0 height 0
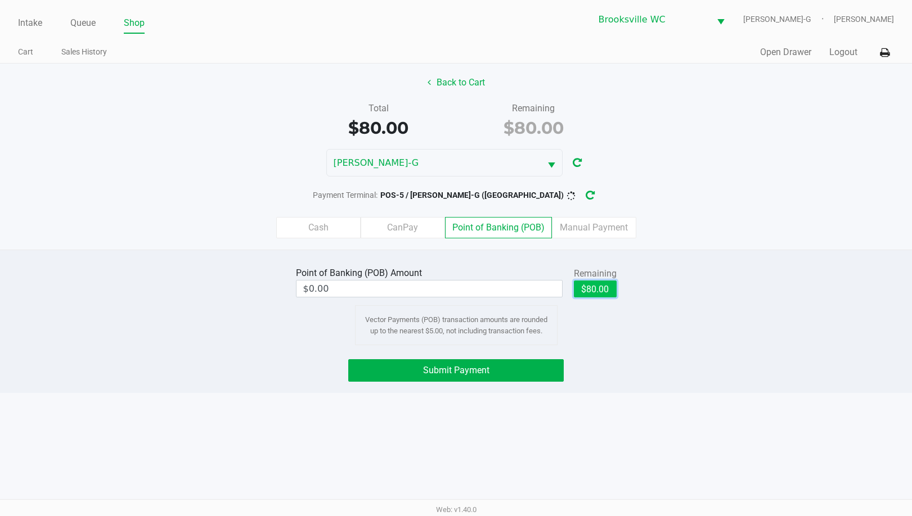
click at [595, 286] on button "$80.00" at bounding box center [595, 289] width 43 height 17
type input "$80.00"
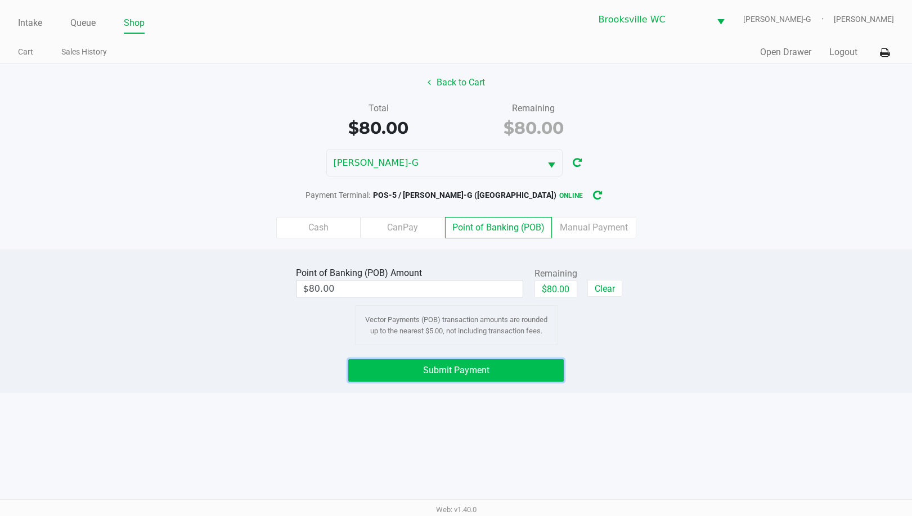
click at [475, 369] on span "Submit Payment" at bounding box center [456, 370] width 66 height 11
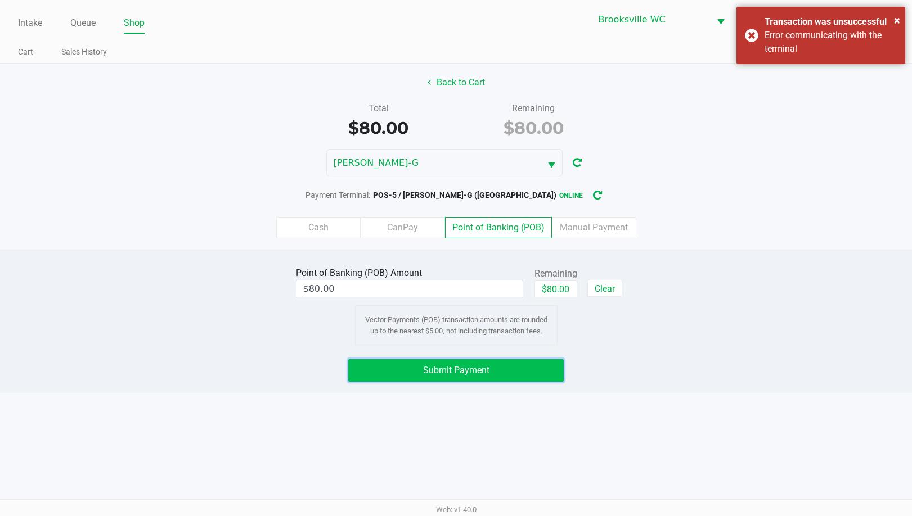
click at [462, 370] on span "Submit Payment" at bounding box center [456, 370] width 66 height 11
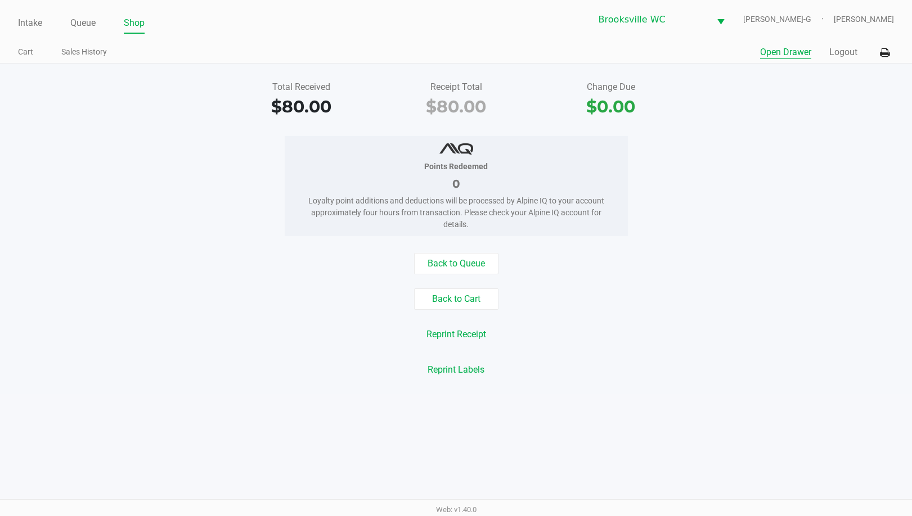
click at [765, 47] on button "Open Drawer" at bounding box center [785, 52] width 51 height 13
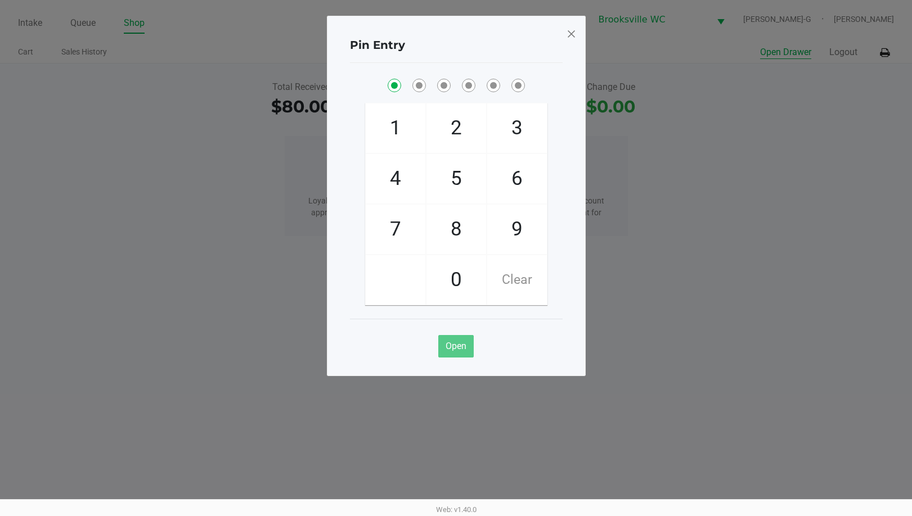
checkbox input "true"
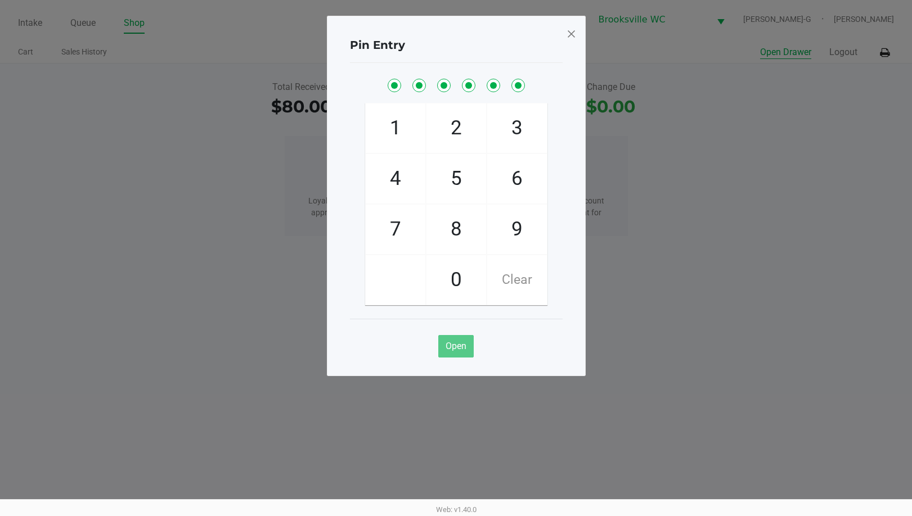
checkbox input "true"
click at [569, 30] on span at bounding box center [571, 34] width 10 height 18
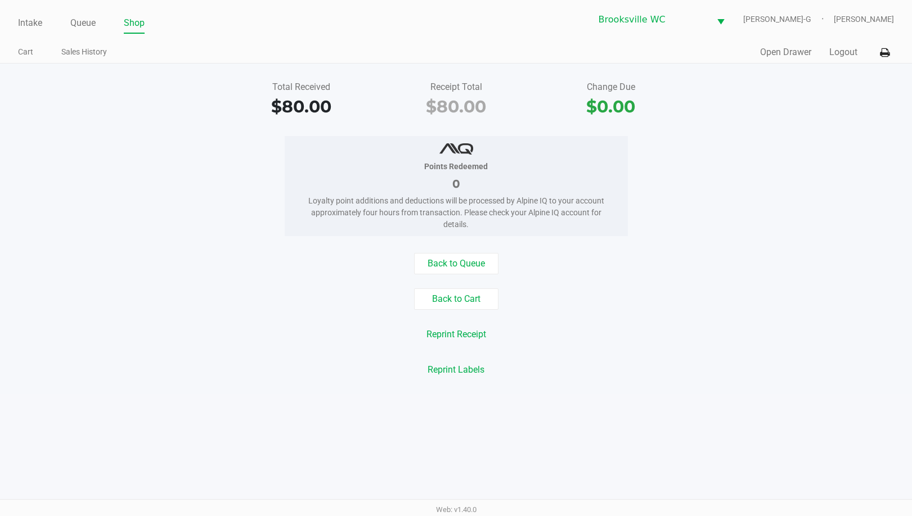
drag, startPoint x: 33, startPoint y: 18, endPoint x: 73, endPoint y: 41, distance: 46.1
click at [35, 19] on link "Intake" at bounding box center [30, 23] width 24 height 16
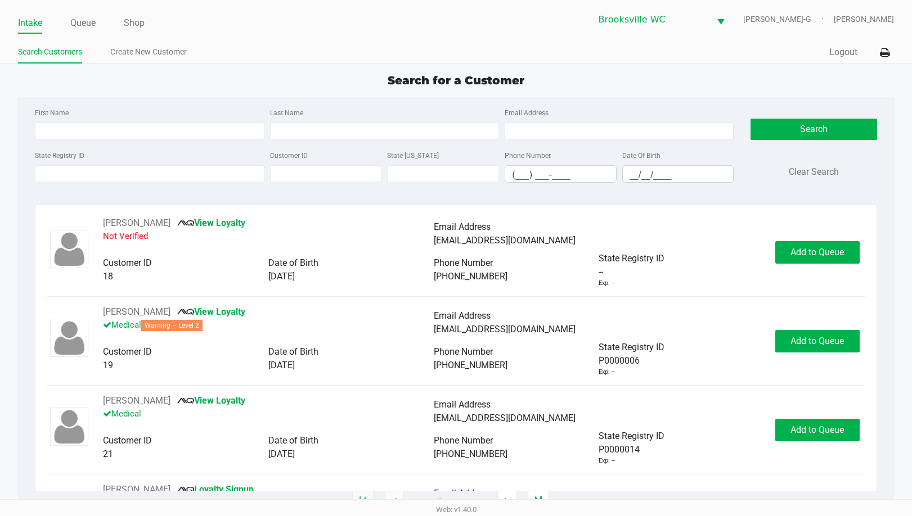
click at [190, 71] on app-point-of-sale "Intake Queue Shop Brooksville WC BECKY-G Gabriel Guillen Search Customers Creat…" at bounding box center [456, 251] width 912 height 503
click at [251, 87] on div "Search for a Customer" at bounding box center [456, 80] width 892 height 17
click at [84, 22] on link "Queue" at bounding box center [82, 23] width 25 height 16
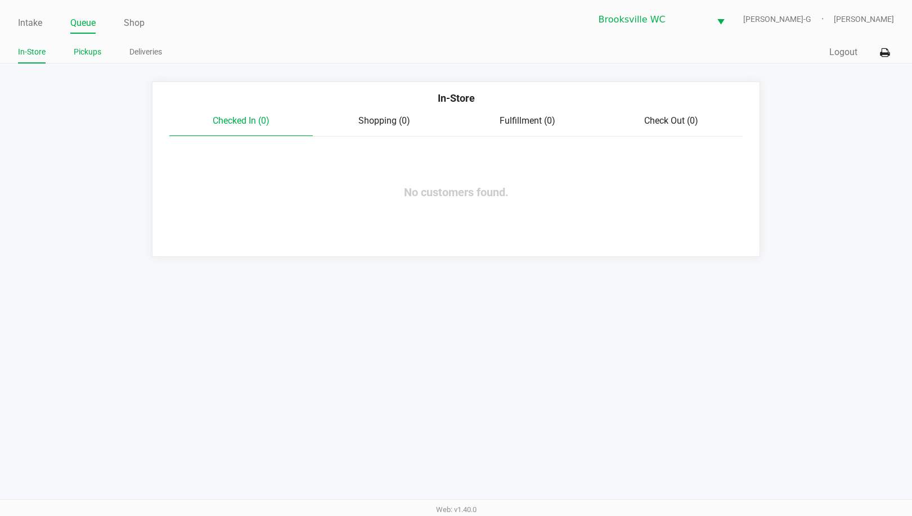
click at [88, 53] on link "Pickups" at bounding box center [88, 52] width 28 height 14
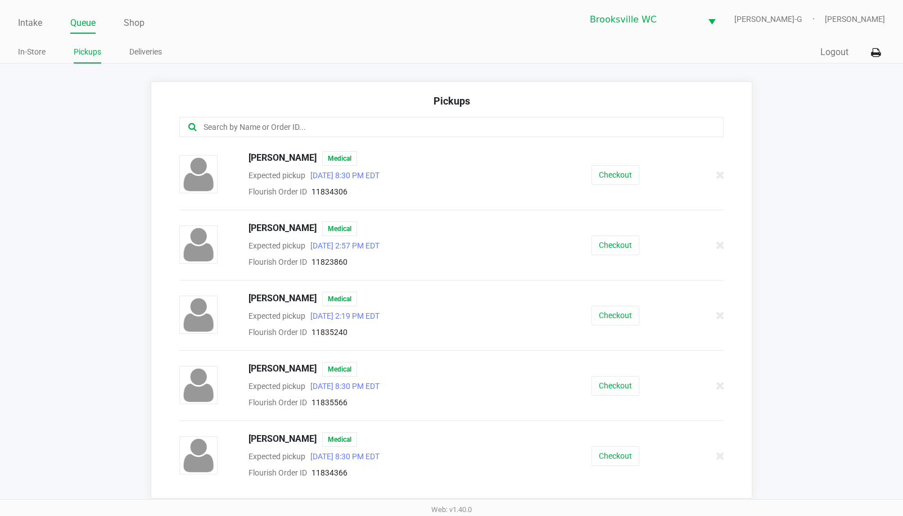
click at [236, 130] on input "text" at bounding box center [439, 127] width 474 height 13
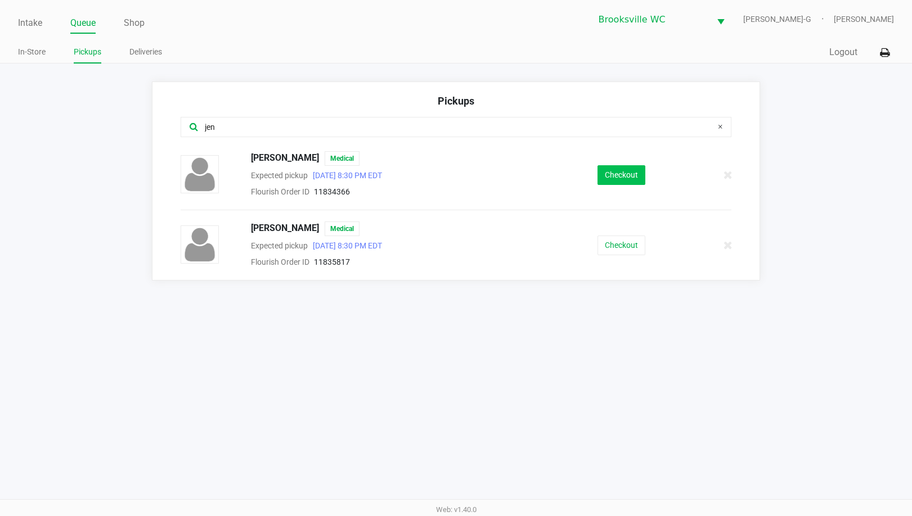
type input "jen"
click at [630, 169] on button "Checkout" at bounding box center [621, 175] width 48 height 20
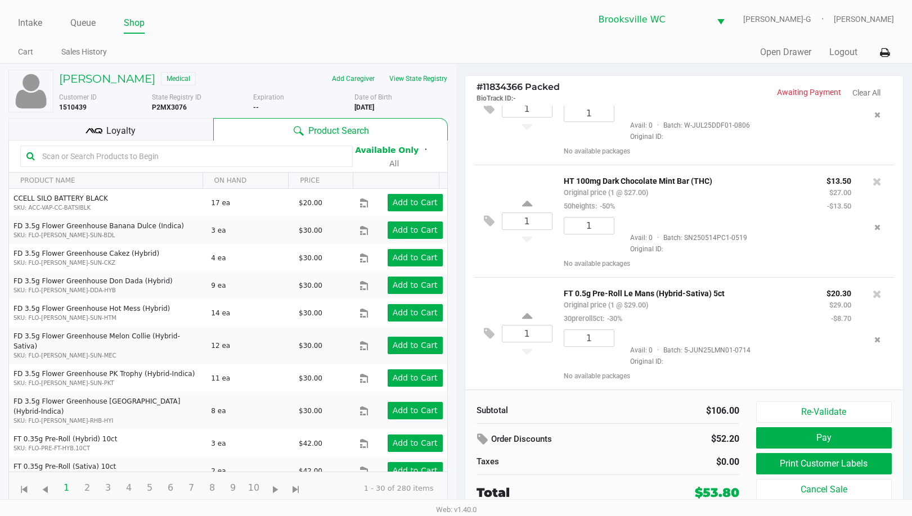
scroll to position [53, 0]
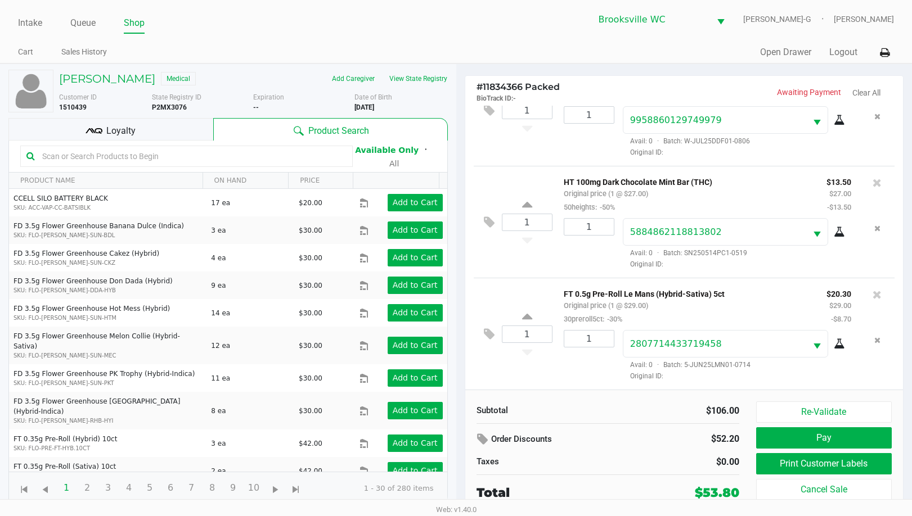
click at [617, 460] on div "$0.00" at bounding box center [677, 462] width 123 height 13
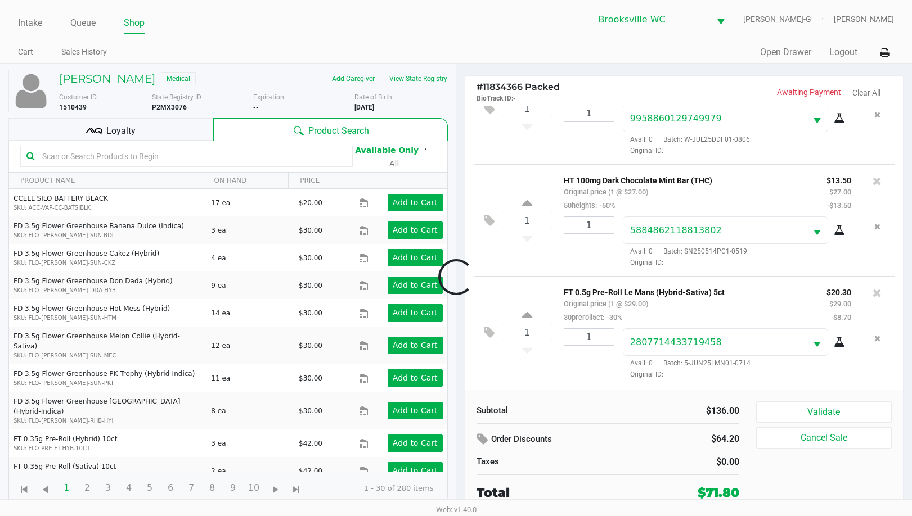
scroll to position [166, 0]
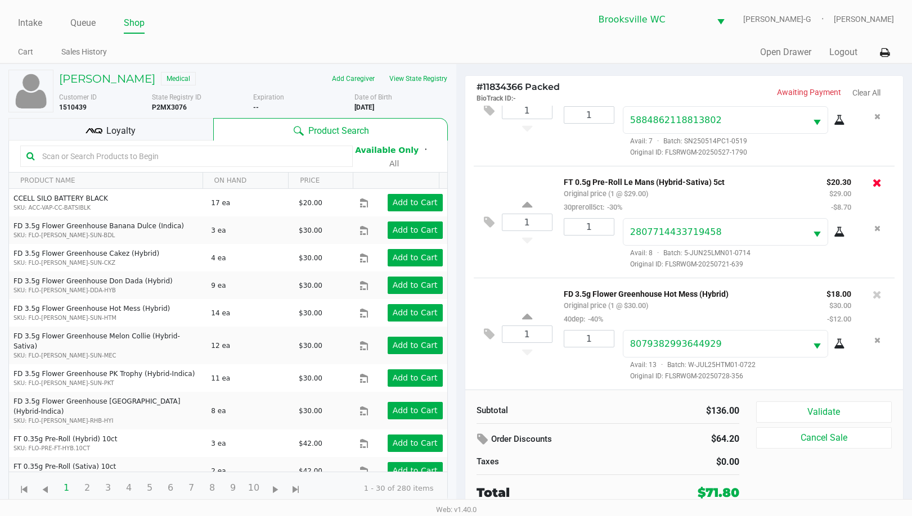
click at [872, 186] on icon at bounding box center [876, 182] width 9 height 11
click at [92, 75] on h5 "Jennifer Dodge" at bounding box center [107, 78] width 96 height 13
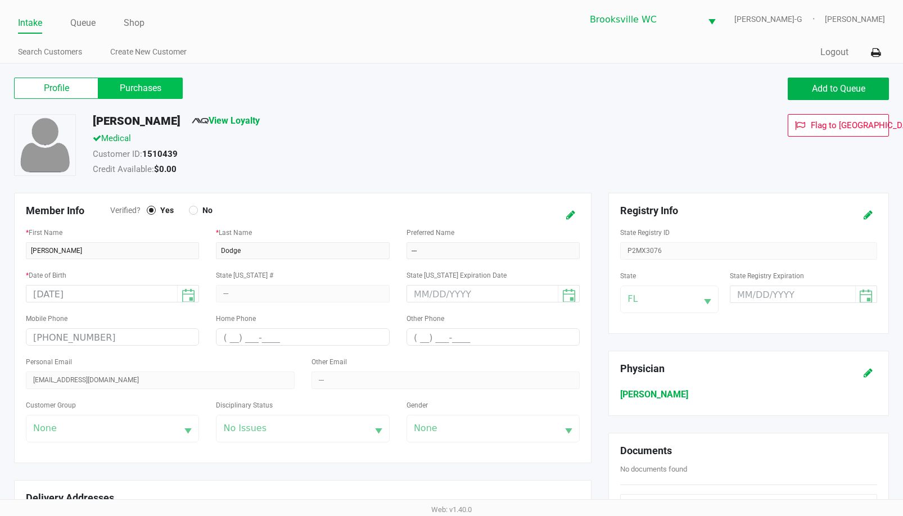
click at [136, 85] on label "Purchases" at bounding box center [140, 88] width 84 height 21
click at [0, 0] on 1 "Purchases" at bounding box center [0, 0] width 0 height 0
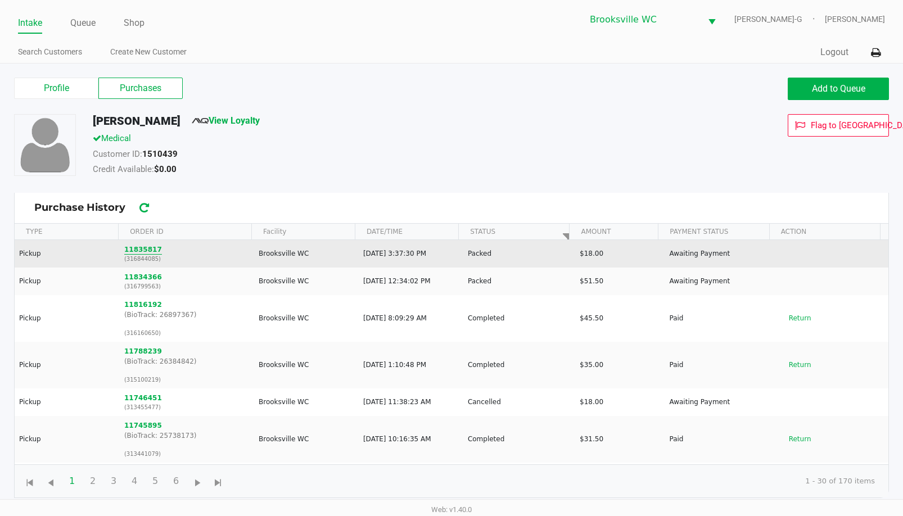
click at [134, 250] on button "11835817" at bounding box center [143, 250] width 38 height 10
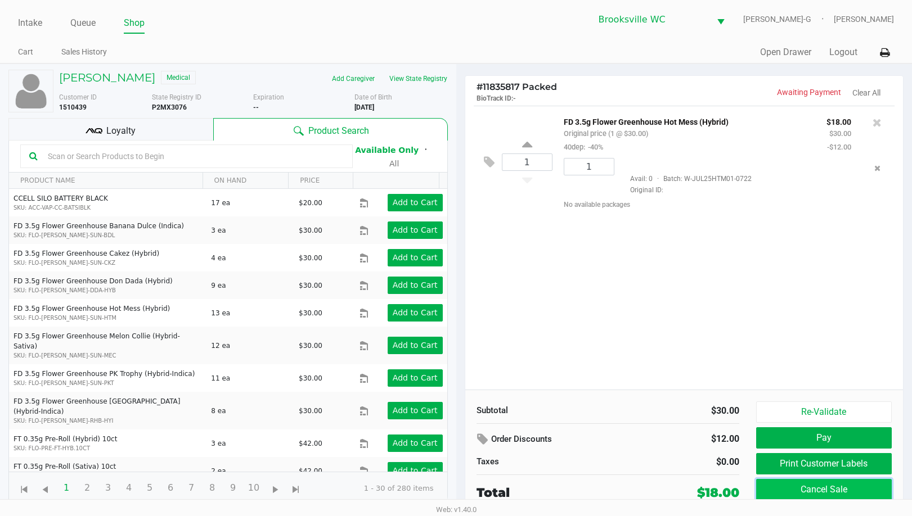
click at [822, 486] on button "Cancel Sale" at bounding box center [824, 489] width 136 height 21
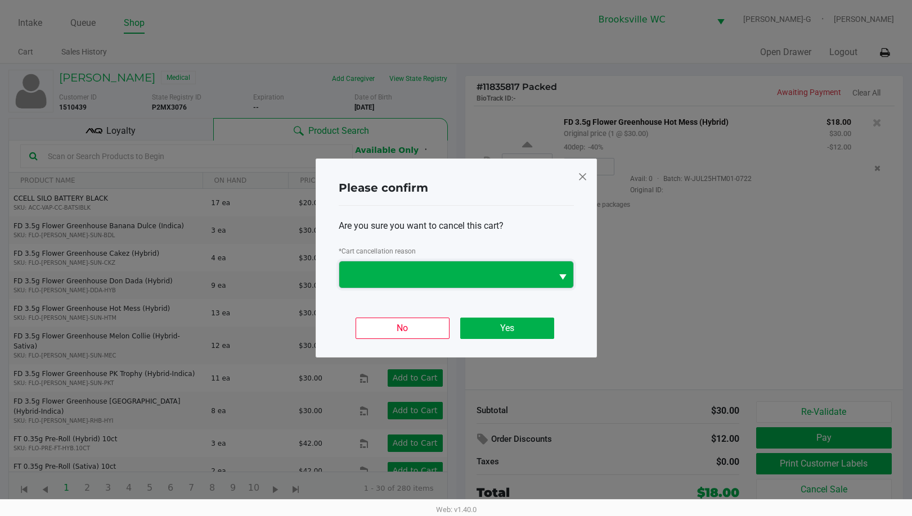
click at [427, 276] on span at bounding box center [445, 274] width 199 height 13
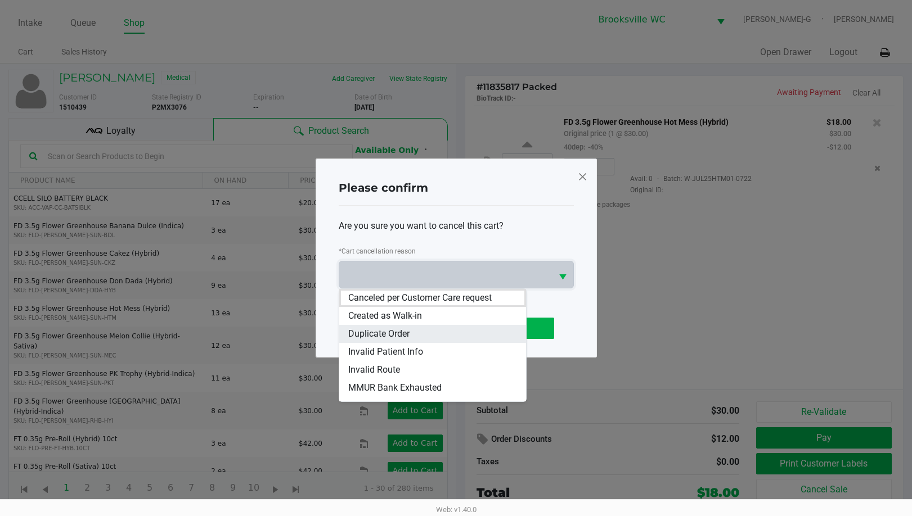
click at [385, 330] on span "Duplicate Order" at bounding box center [378, 333] width 61 height 13
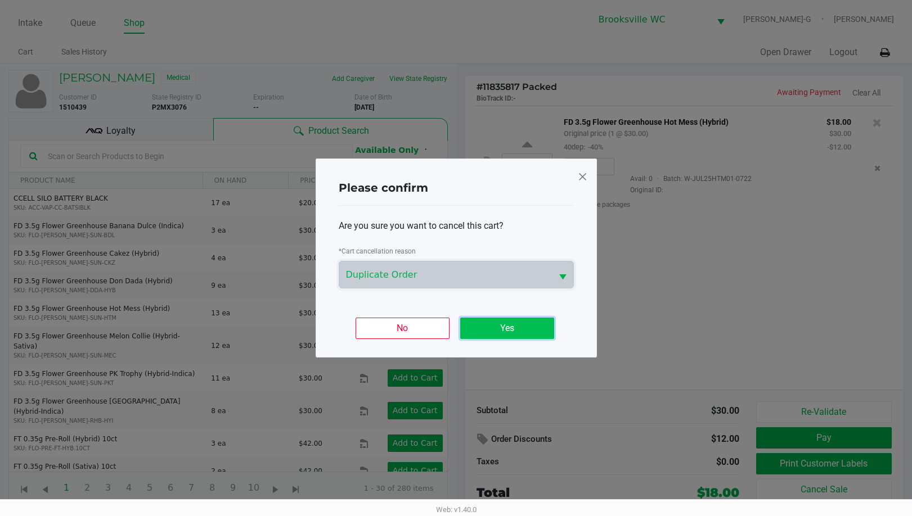
click at [536, 328] on button "Yes" at bounding box center [507, 328] width 94 height 21
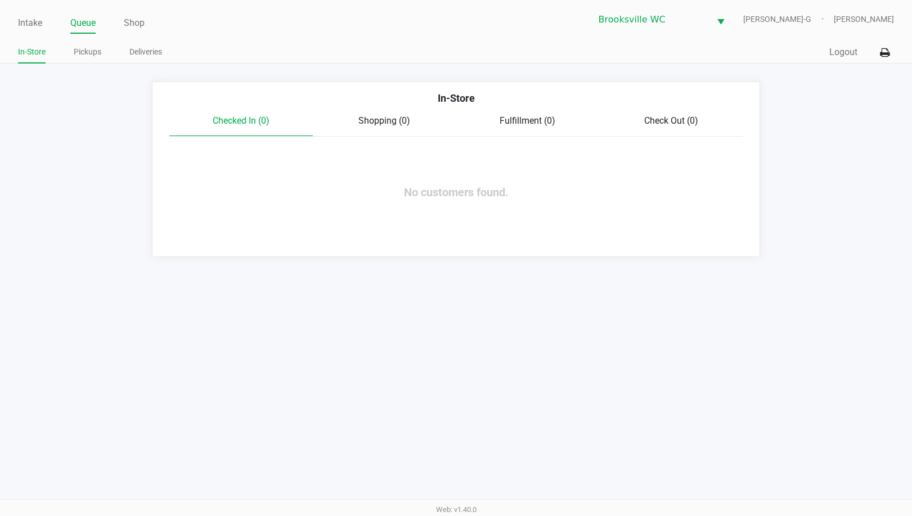
click at [92, 28] on link "Queue" at bounding box center [82, 23] width 25 height 16
click at [83, 60] on li "Pickups" at bounding box center [88, 54] width 28 height 20
click at [85, 57] on link "Pickups" at bounding box center [88, 52] width 28 height 14
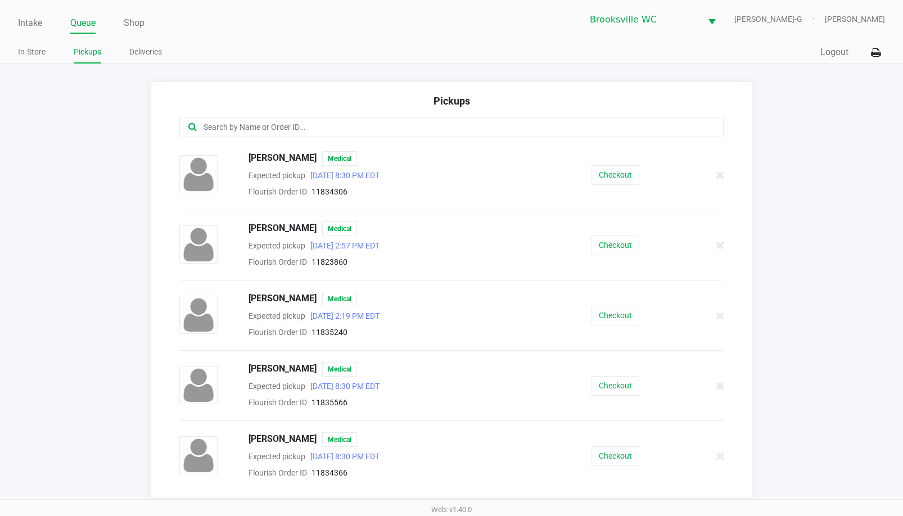
click at [320, 124] on input "text" at bounding box center [439, 127] width 474 height 13
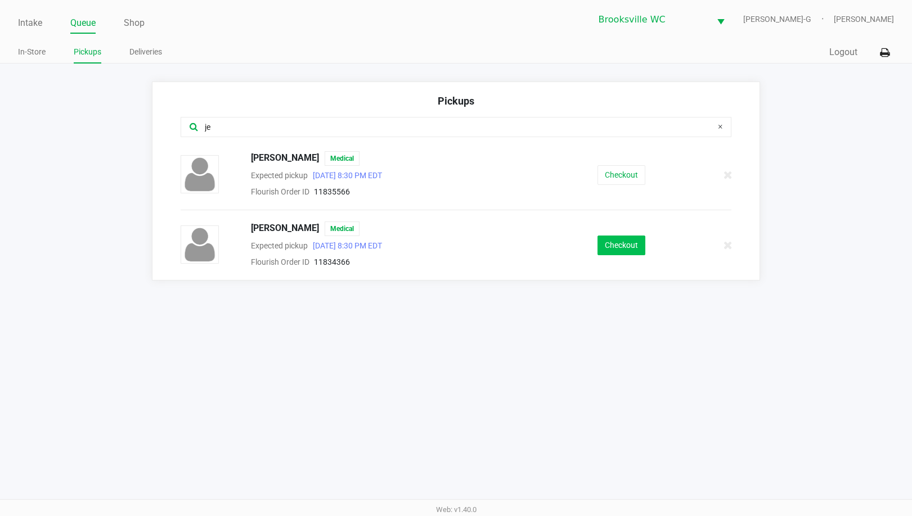
type input "je"
click at [620, 244] on button "Checkout" at bounding box center [621, 246] width 48 height 20
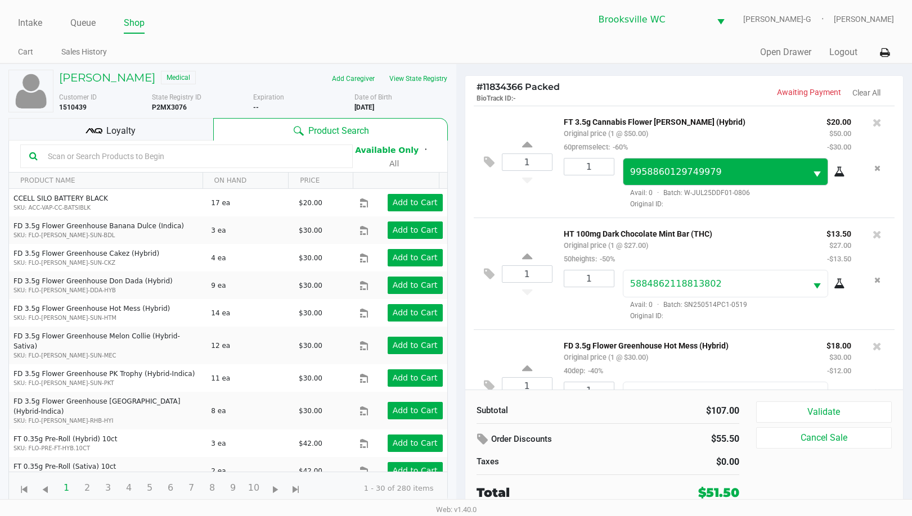
scroll to position [53, 0]
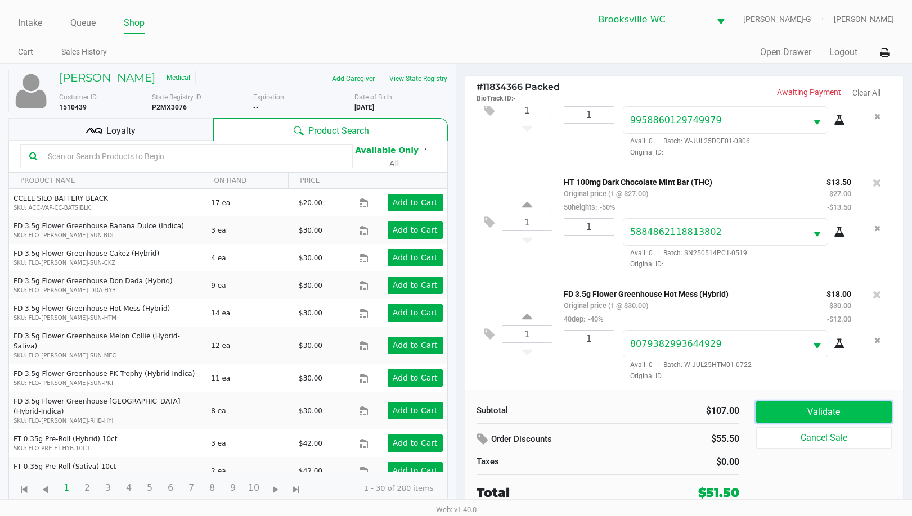
click at [785, 413] on button "Validate" at bounding box center [824, 412] width 136 height 21
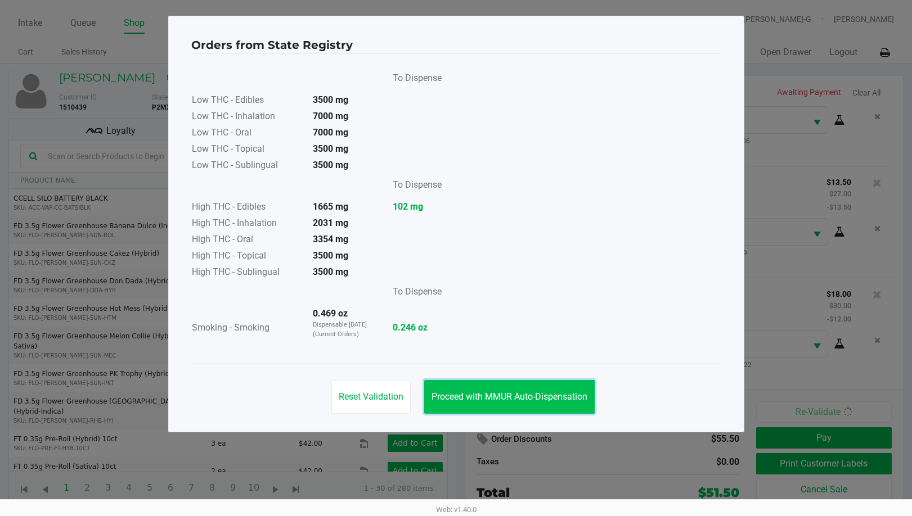
click at [516, 388] on button "Proceed with MMUR Auto-Dispensation" at bounding box center [509, 397] width 170 height 34
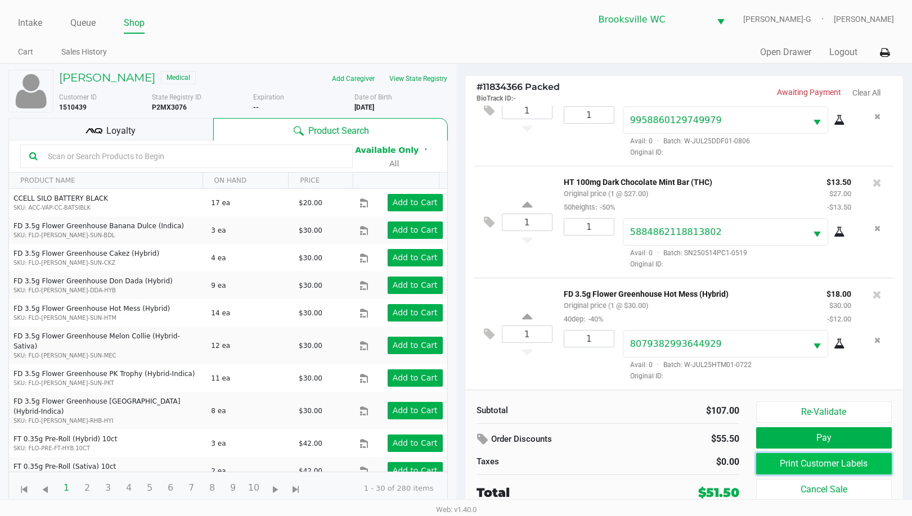
click at [804, 461] on button "Print Customer Labels" at bounding box center [824, 463] width 136 height 21
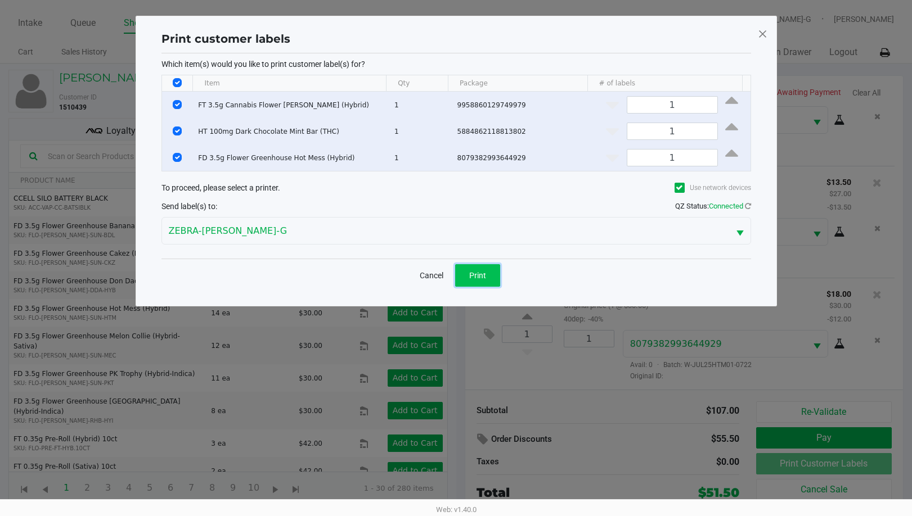
click at [485, 281] on button "Print" at bounding box center [477, 275] width 45 height 22
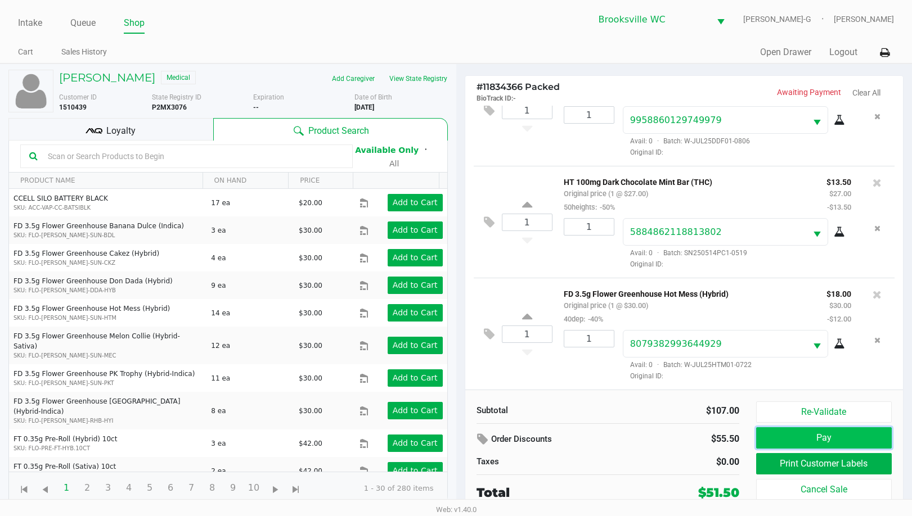
click at [779, 442] on button "Pay" at bounding box center [824, 437] width 136 height 21
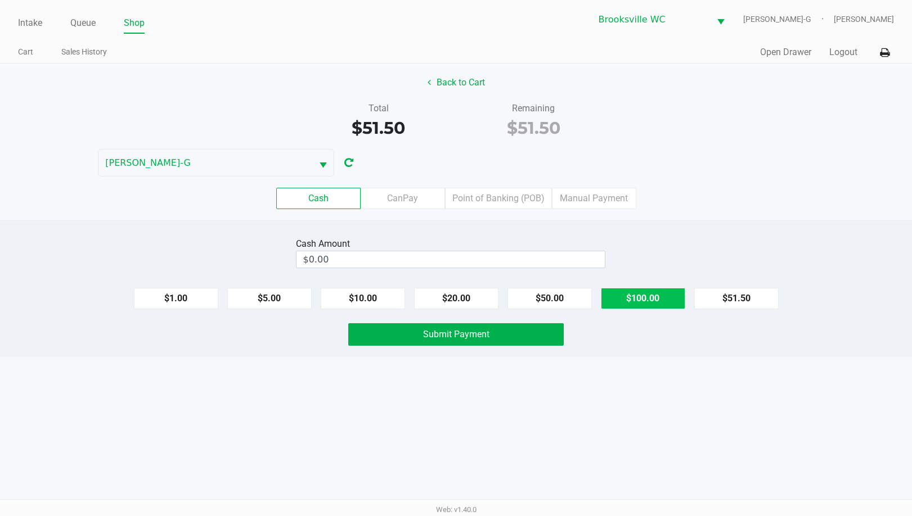
click at [654, 292] on button "$100.00" at bounding box center [643, 298] width 84 height 21
type input "$100.00"
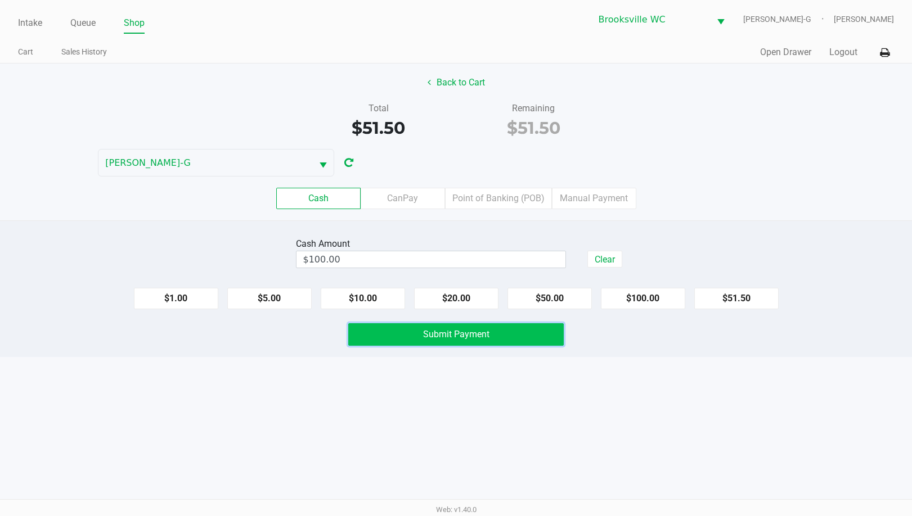
click at [490, 341] on button "Submit Payment" at bounding box center [455, 334] width 215 height 22
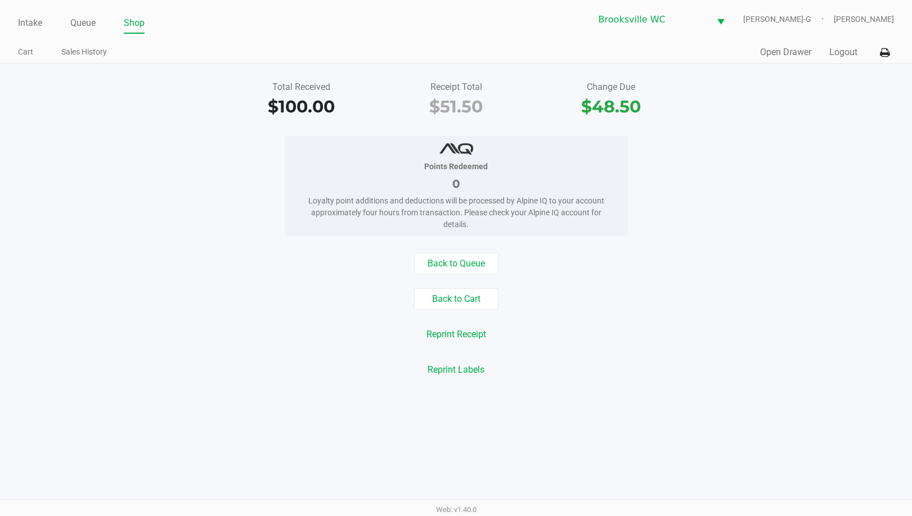
click at [34, 13] on div "Intake Queue Shop" at bounding box center [237, 22] width 438 height 21
click at [32, 20] on link "Intake" at bounding box center [30, 23] width 24 height 16
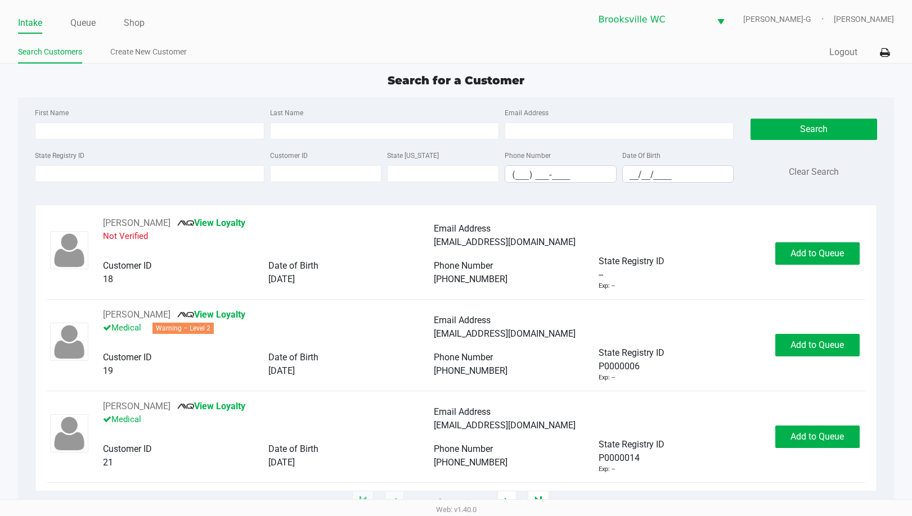
click at [140, 76] on div "Search for a Customer" at bounding box center [456, 80] width 892 height 17
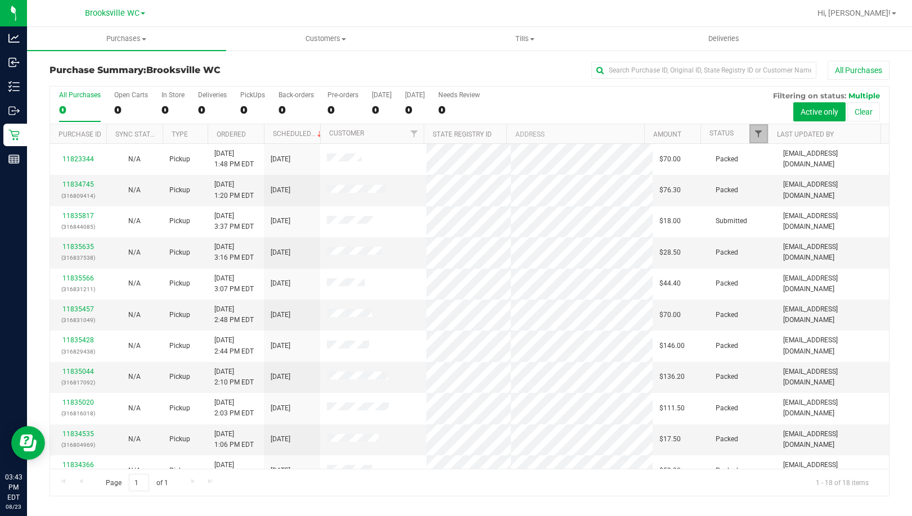
click at [759, 137] on span "Filter" at bounding box center [758, 133] width 9 height 9
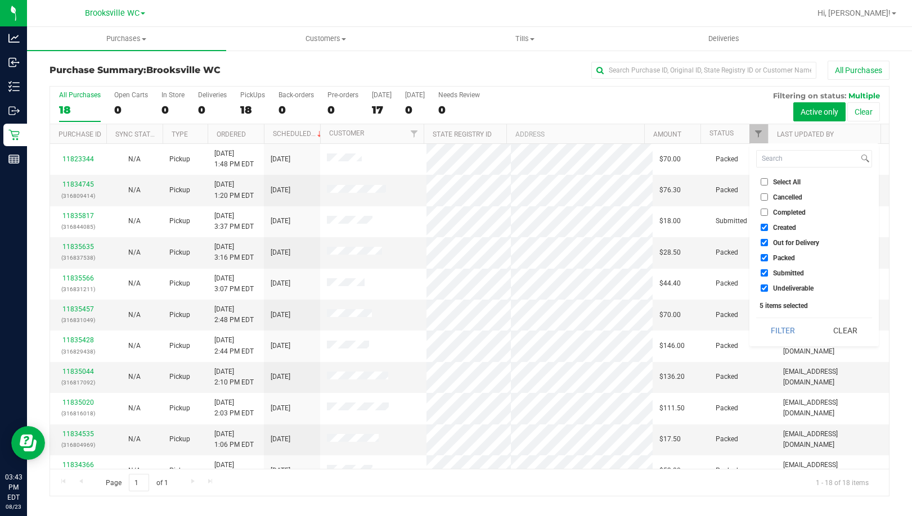
click at [768, 229] on label "Created" at bounding box center [777, 227] width 35 height 7
click at [768, 229] on input "Created" at bounding box center [763, 227] width 7 height 7
checkbox input "false"
click at [780, 245] on span "Out for Delivery" at bounding box center [796, 243] width 46 height 7
click at [768, 245] on input "Out for Delivery" at bounding box center [763, 242] width 7 height 7
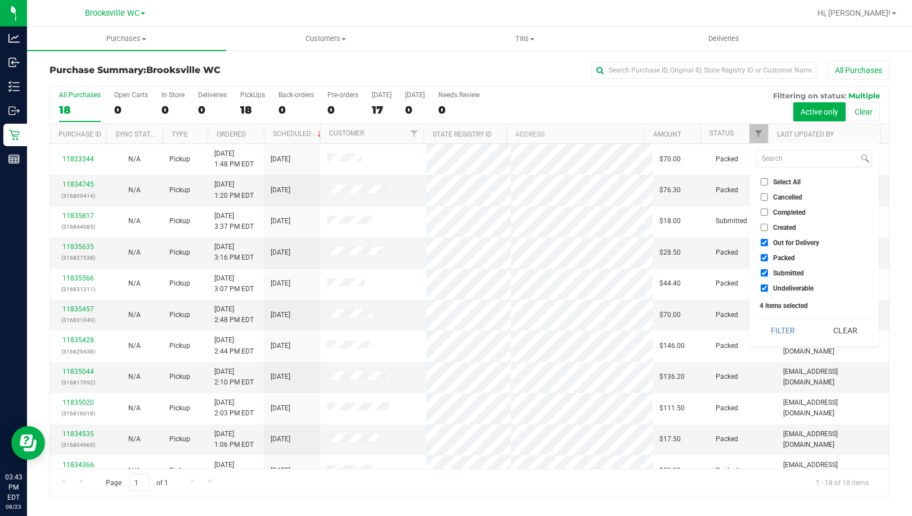
checkbox input "false"
click at [778, 259] on span "Packed" at bounding box center [784, 258] width 22 height 7
click at [768, 259] on input "Packed" at bounding box center [763, 257] width 7 height 7
checkbox input "false"
click at [784, 291] on span "Undeliverable" at bounding box center [793, 288] width 40 height 7
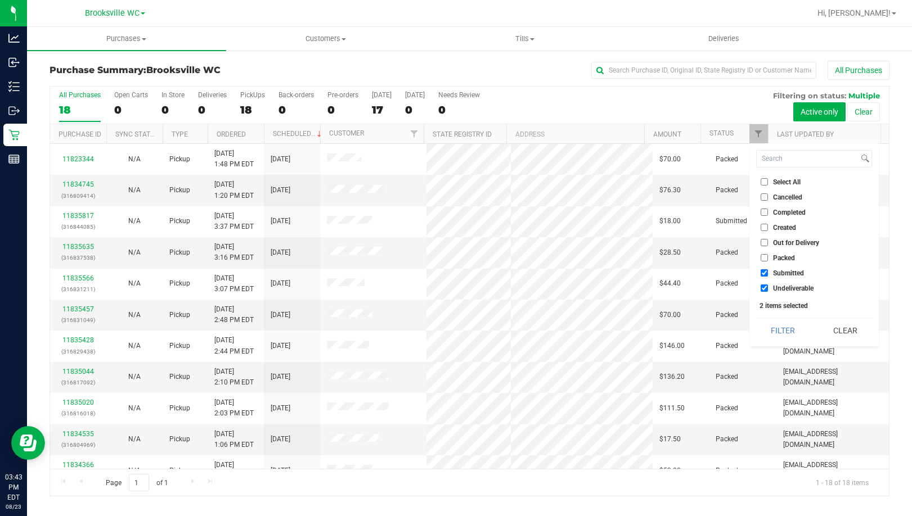
click at [768, 291] on input "Undeliverable" at bounding box center [763, 288] width 7 height 7
checkbox input "false"
click at [791, 328] on button "Filter" at bounding box center [783, 330] width 54 height 25
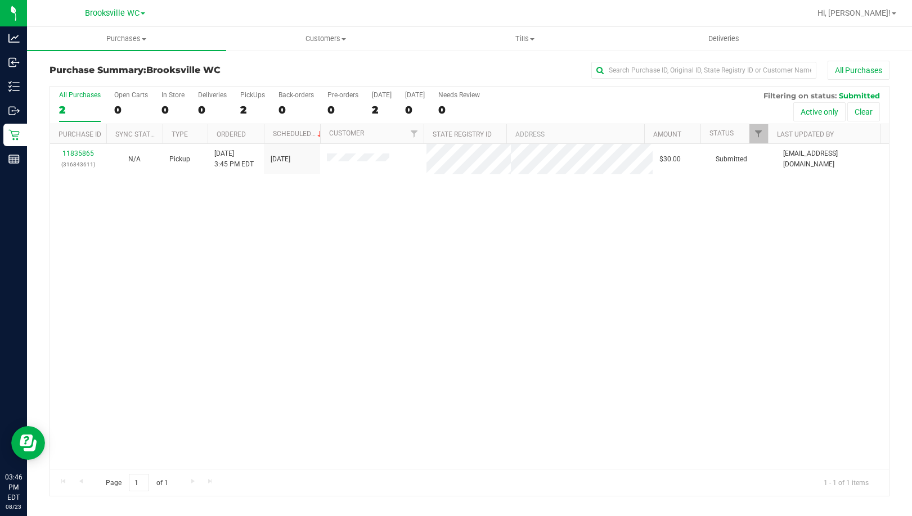
drag, startPoint x: 72, startPoint y: 326, endPoint x: 318, endPoint y: 78, distance: 349.1
click at [72, 326] on div "11835865 (316843611) N/A Pickup [DATE] 3:45 PM EDT 8/23/2025 $30.00 Submitted […" at bounding box center [469, 306] width 838 height 325
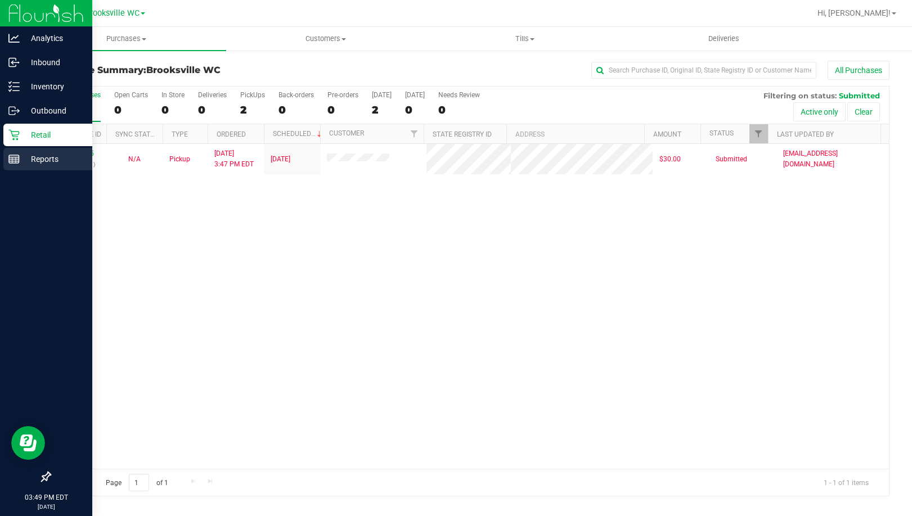
click at [22, 155] on p "Reports" at bounding box center [53, 158] width 67 height 13
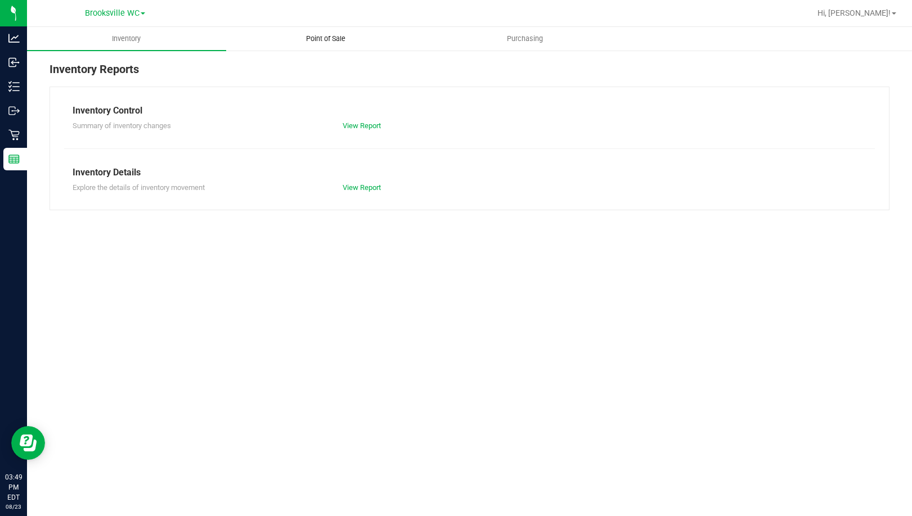
click at [306, 43] on span "Point of Sale" at bounding box center [326, 39] width 70 height 10
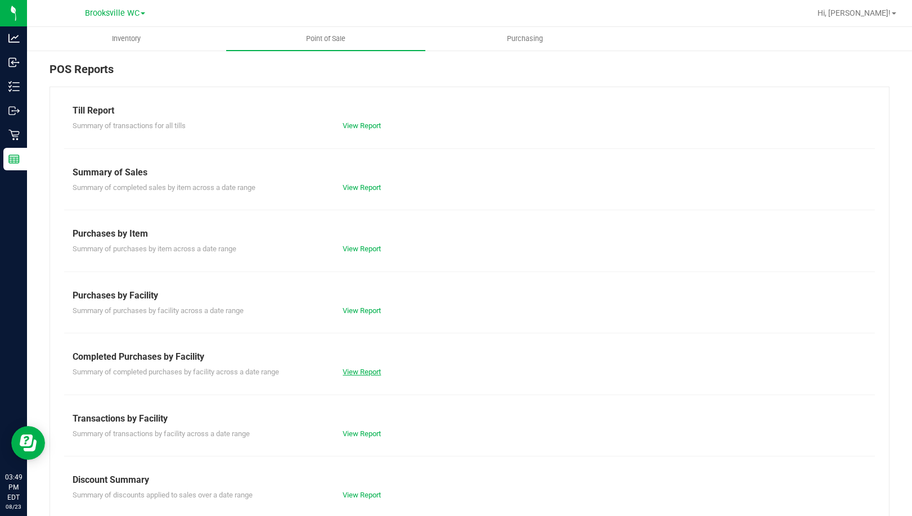
click at [359, 372] on link "View Report" at bounding box center [361, 372] width 38 height 8
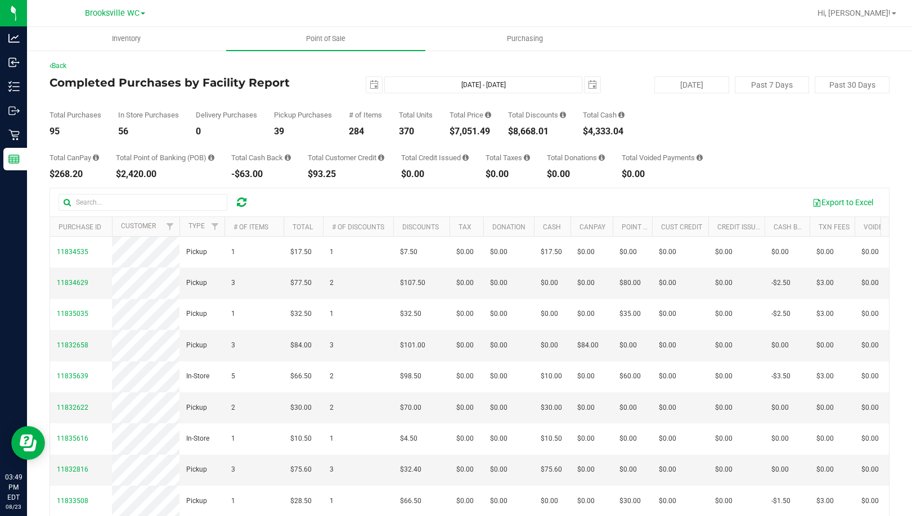
click at [480, 130] on div "$7,051.49" at bounding box center [470, 131] width 42 height 9
copy div "7,051.49"
click at [495, 139] on div "Total CanPay $268.20 Total Point of Banking (POB) $2,420.00 Total Cash Back -$6…" at bounding box center [469, 157] width 840 height 43
click at [69, 143] on div "Total CanPay $268.20 Total Point of Banking (POB) $2,420.00 Total Cash Back -$6…" at bounding box center [469, 157] width 840 height 43
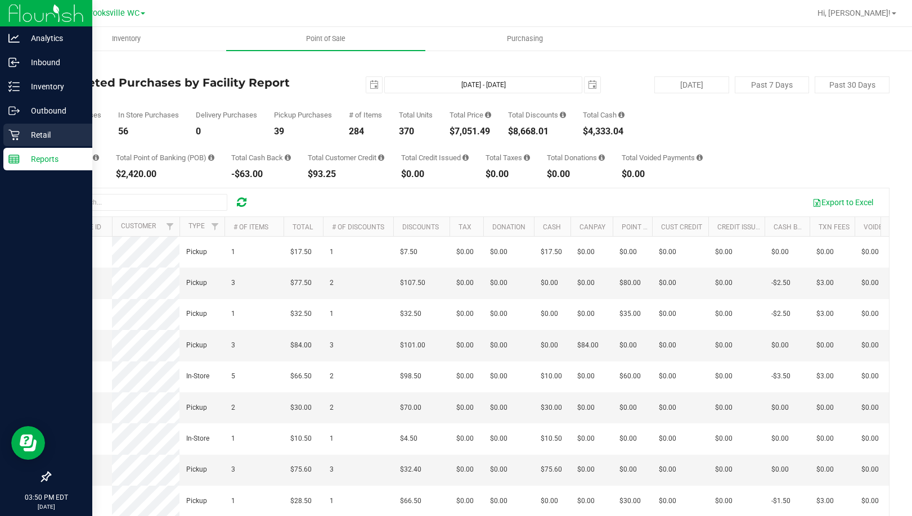
click at [47, 136] on p "Retail" at bounding box center [53, 134] width 67 height 13
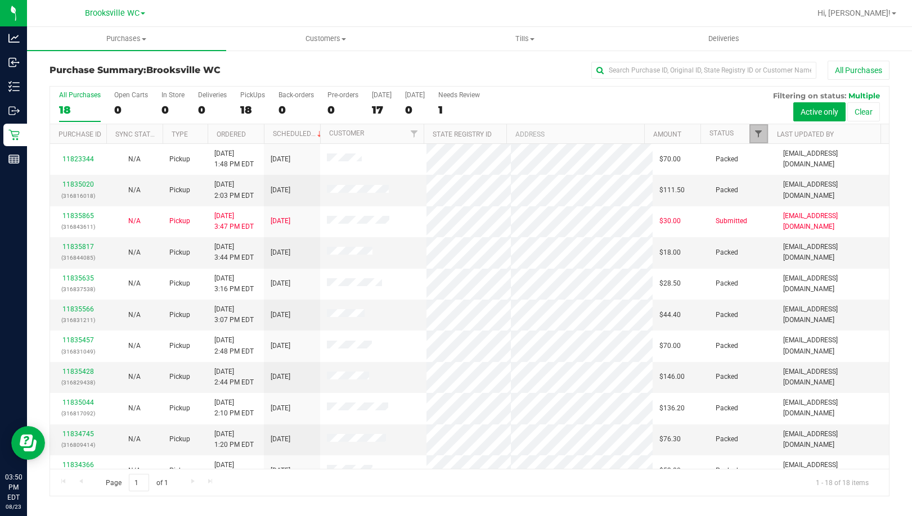
click at [756, 133] on span "Filter" at bounding box center [758, 133] width 9 height 9
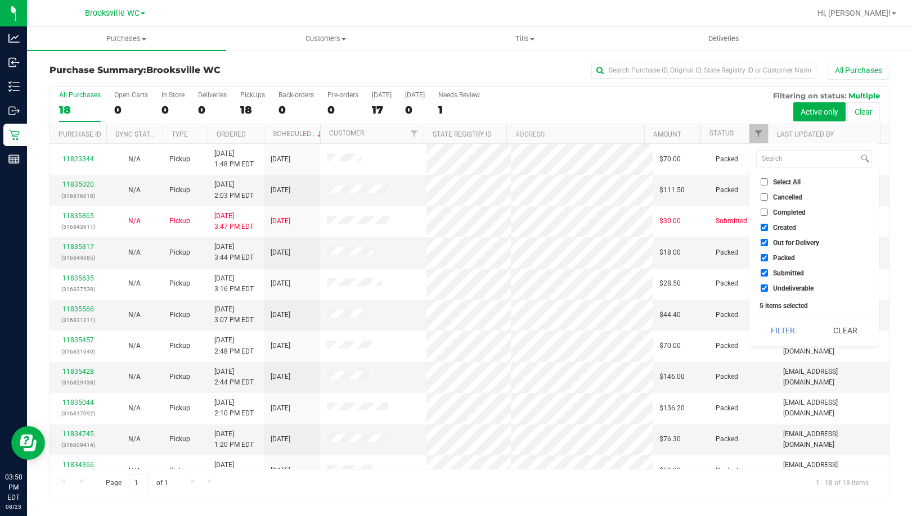
click at [787, 231] on span "Created" at bounding box center [784, 227] width 23 height 7
click at [768, 231] on input "Created" at bounding box center [763, 227] width 7 height 7
checkbox input "false"
click at [790, 243] on span "Out for Delivery" at bounding box center [796, 243] width 46 height 7
click at [768, 243] on input "Out for Delivery" at bounding box center [763, 242] width 7 height 7
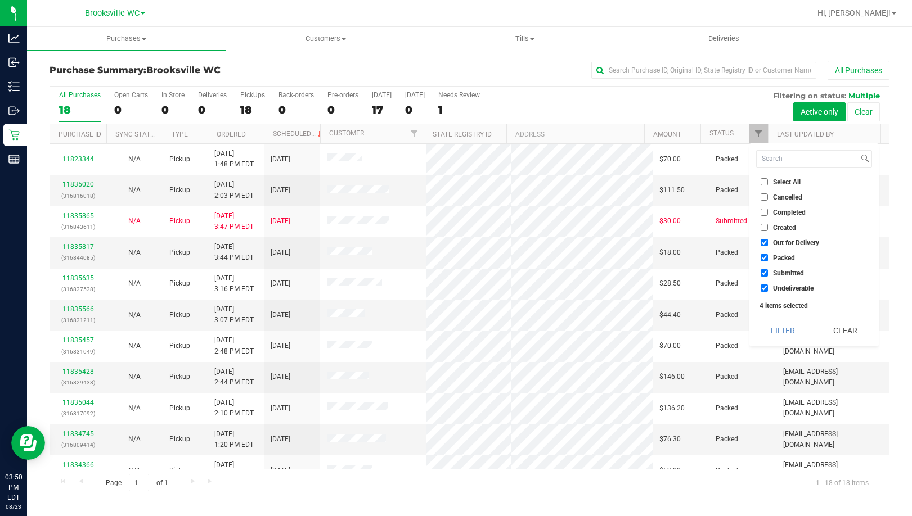
checkbox input "false"
click at [787, 259] on span "Packed" at bounding box center [784, 258] width 22 height 7
click at [768, 259] on input "Packed" at bounding box center [763, 257] width 7 height 7
checkbox input "false"
click at [788, 290] on span "Undeliverable" at bounding box center [793, 288] width 40 height 7
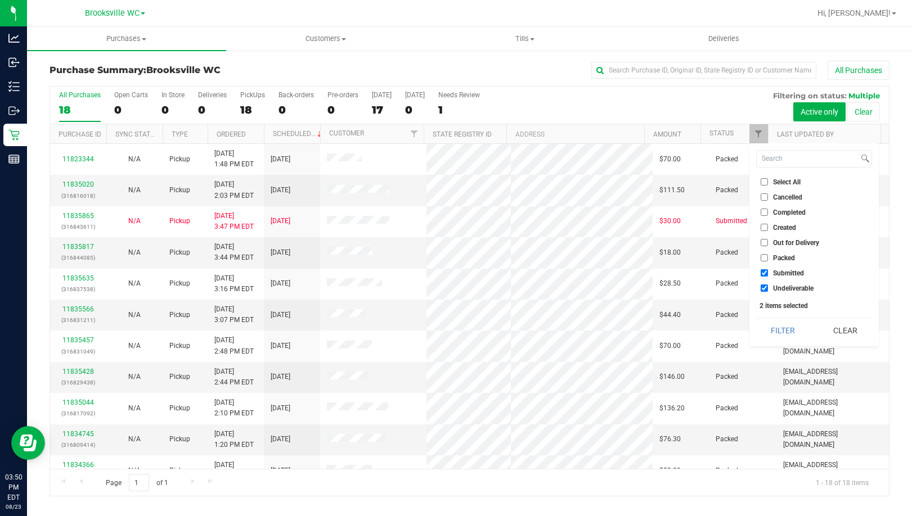
click at [768, 290] on input "Undeliverable" at bounding box center [763, 288] width 7 height 7
checkbox input "false"
click at [792, 330] on button "Filter" at bounding box center [783, 330] width 54 height 25
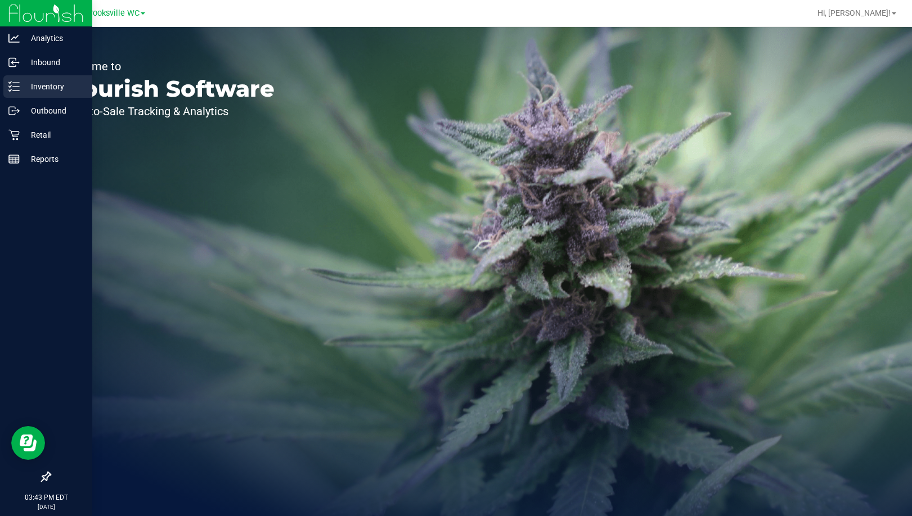
click at [43, 89] on p "Inventory" at bounding box center [53, 86] width 67 height 13
